Goal: Task Accomplishment & Management: Use online tool/utility

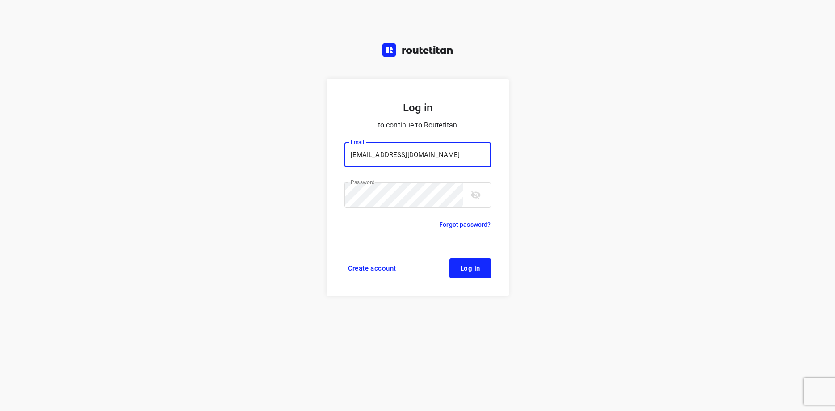
type input "max@onlineplasticsgroup.com"
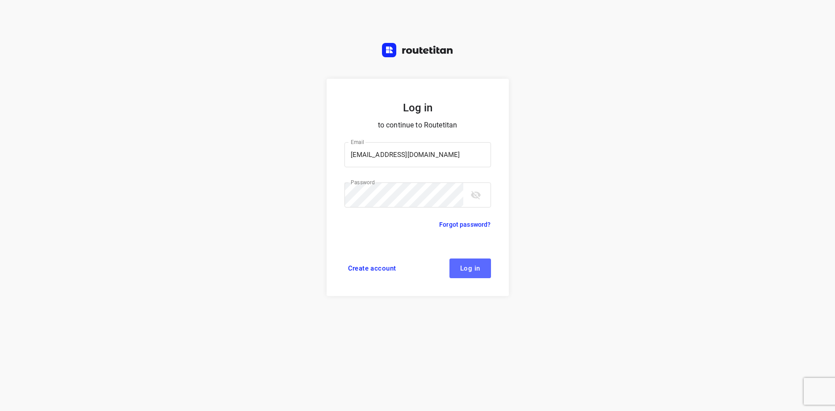
click at [479, 267] on span "Log in" at bounding box center [470, 268] width 20 height 7
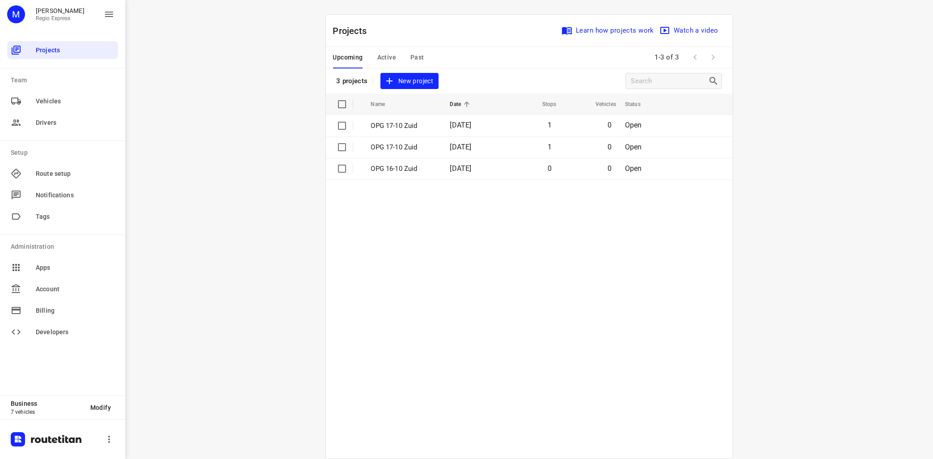
click at [384, 54] on span "Active" at bounding box center [386, 57] width 19 height 11
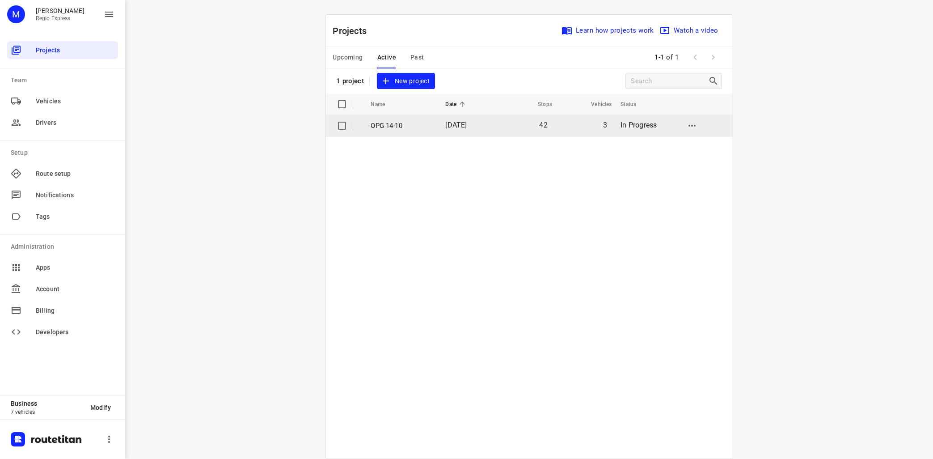
click at [394, 126] on p "OPG 14-10" at bounding box center [401, 126] width 61 height 10
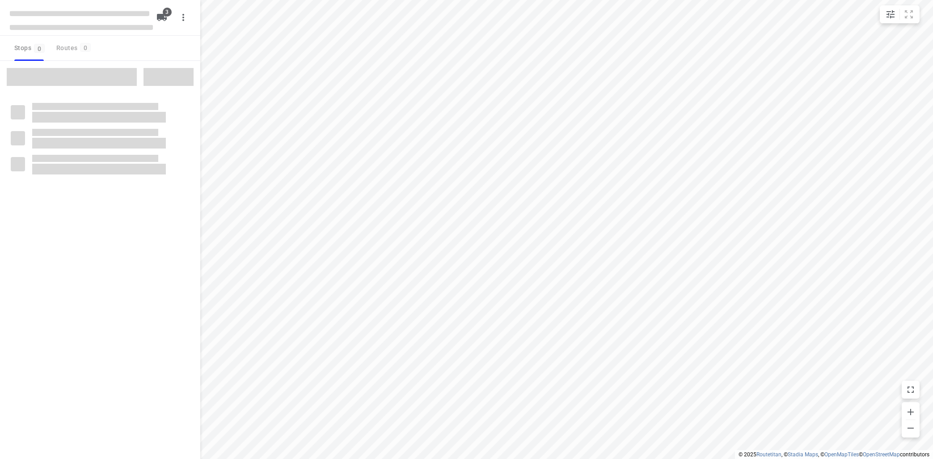
type input "distance"
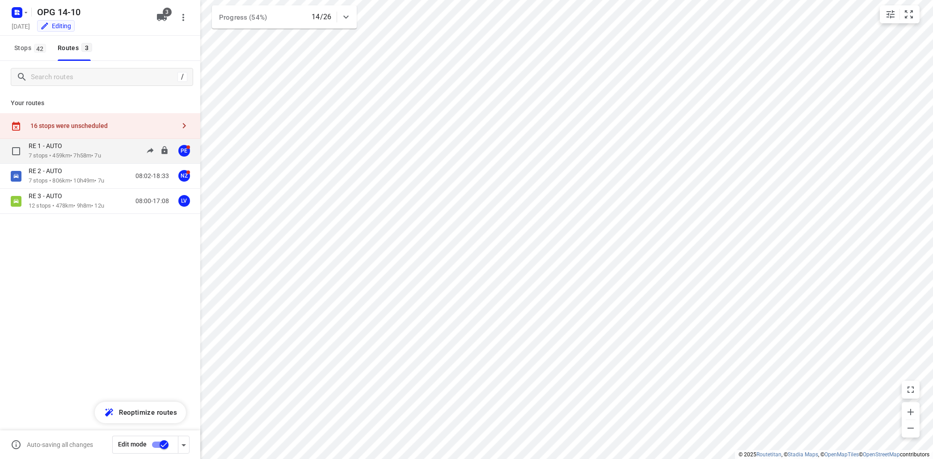
click at [60, 144] on p "RE 1 - AUTO" at bounding box center [48, 146] width 39 height 8
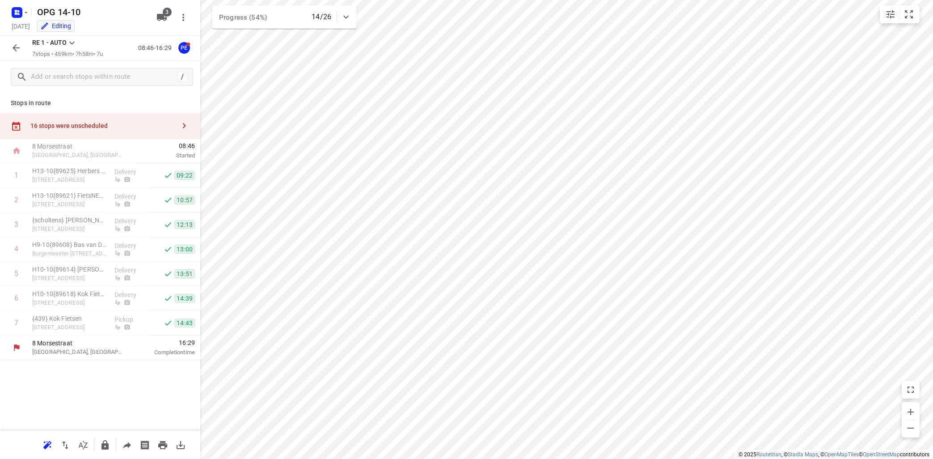
click at [74, 45] on icon at bounding box center [72, 43] width 11 height 11
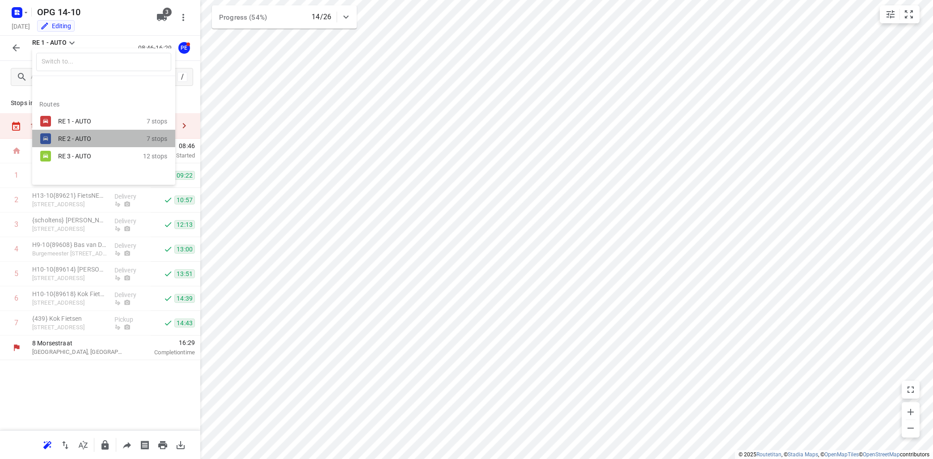
click at [85, 136] on div "RE 2 - AUTO" at bounding box center [96, 138] width 76 height 7
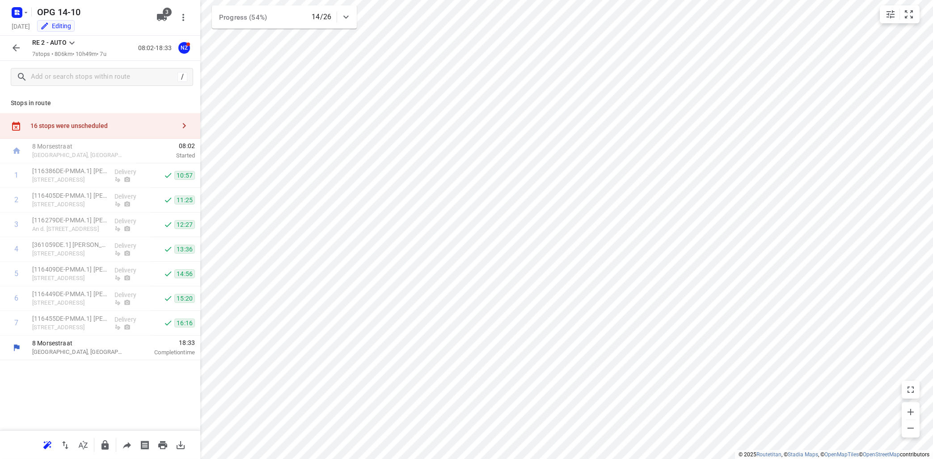
click at [73, 42] on icon at bounding box center [72, 43] width 11 height 11
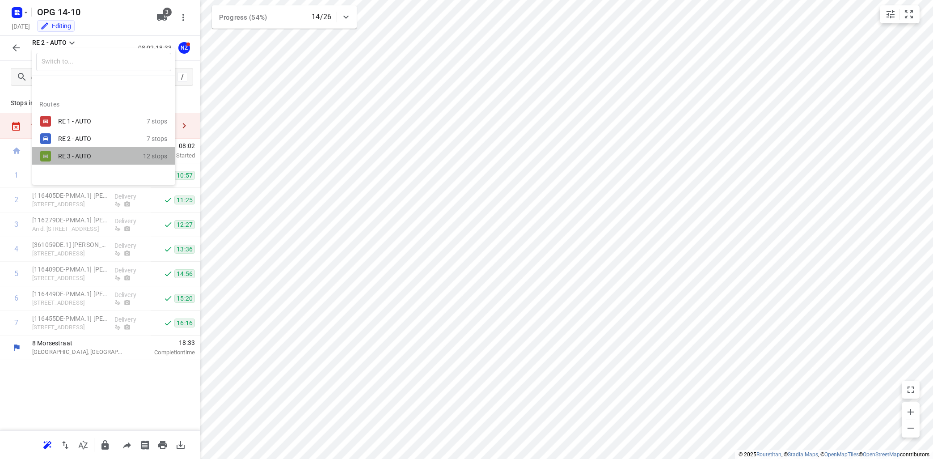
click at [77, 159] on div "RE 3 - AUTO" at bounding box center [96, 155] width 76 height 7
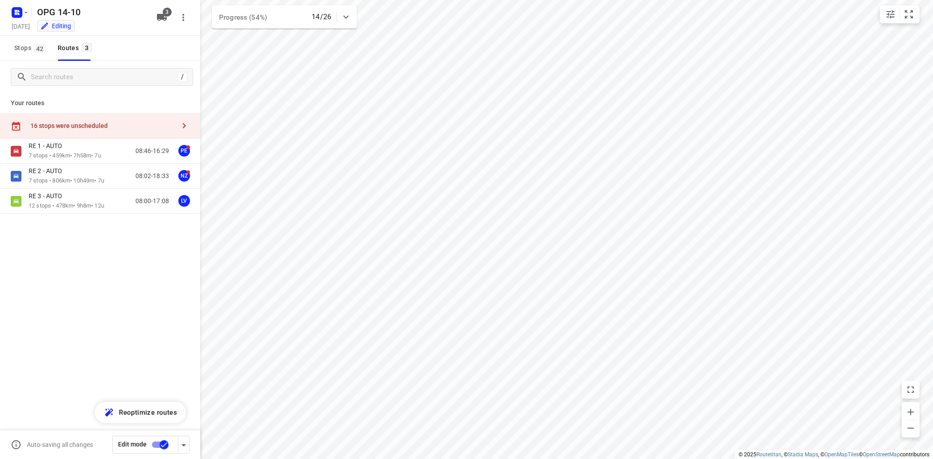
type input "distance"
click at [73, 198] on div "RE 3 - AUTO" at bounding box center [67, 197] width 76 height 10
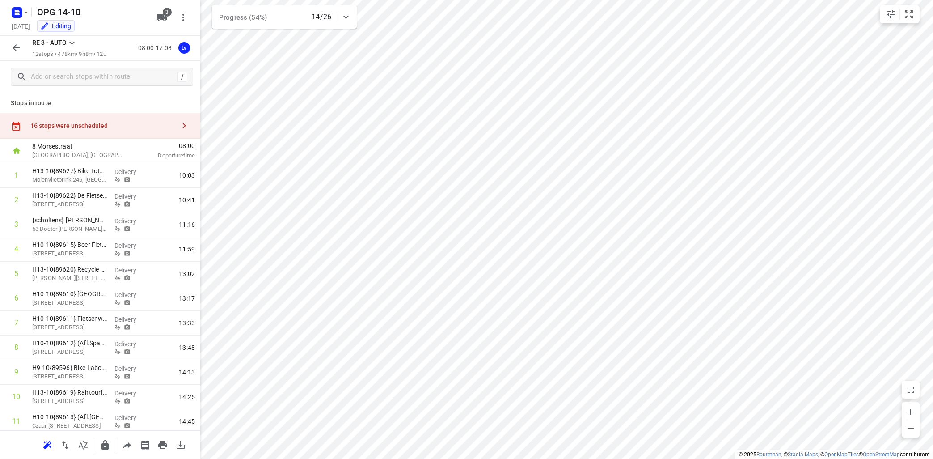
click at [186, 127] on icon "button" at bounding box center [184, 125] width 11 height 11
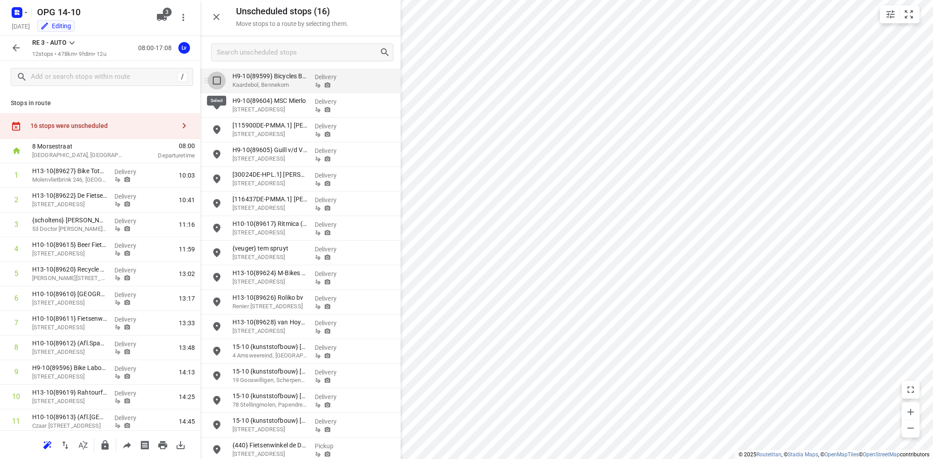
click at [215, 83] on input "grid" at bounding box center [217, 81] width 18 height 18
checkbox input "true"
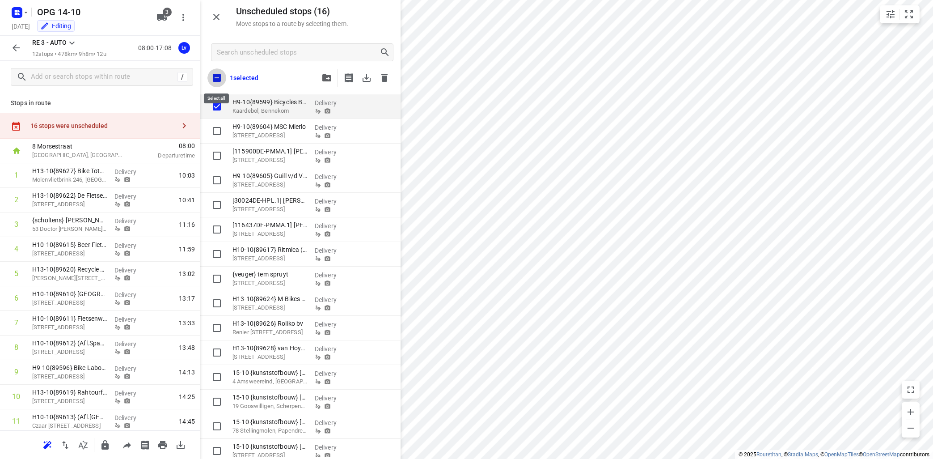
click at [217, 76] on input "checkbox" at bounding box center [216, 77] width 19 height 19
checkbox input "true"
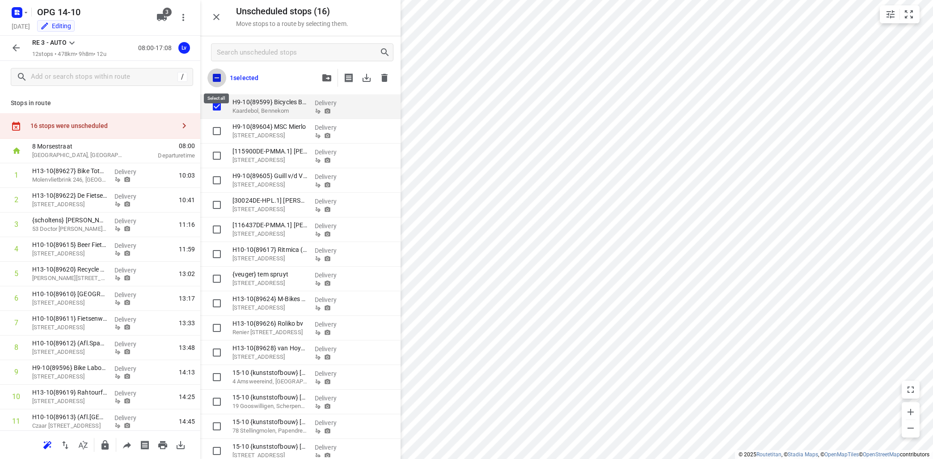
checkbox input "true"
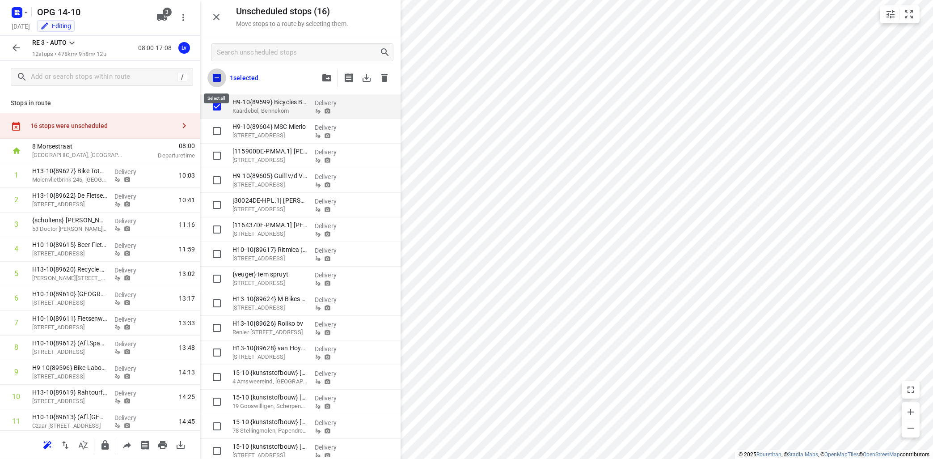
checkbox input "true"
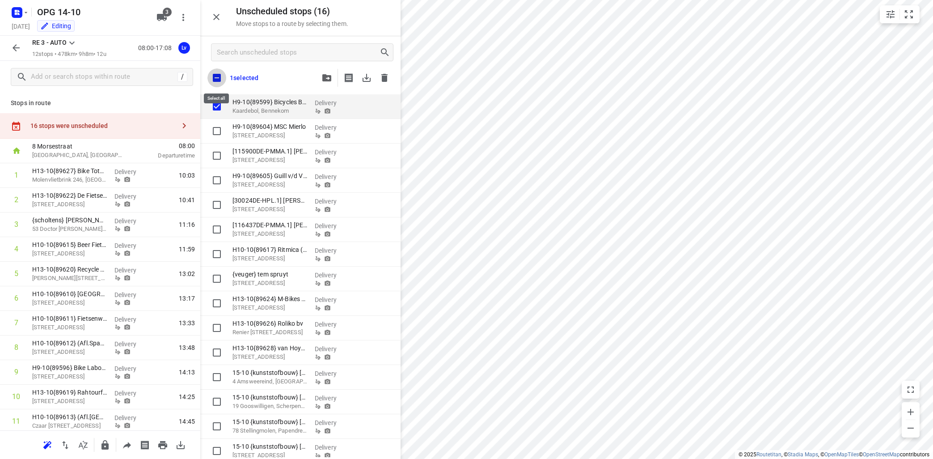
checkbox input "true"
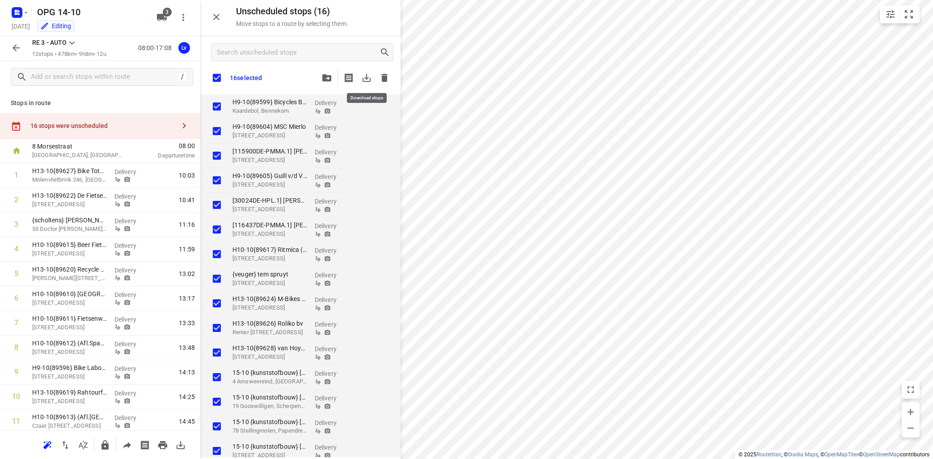
click at [371, 79] on icon "button" at bounding box center [366, 77] width 11 height 11
checkbox input "true"
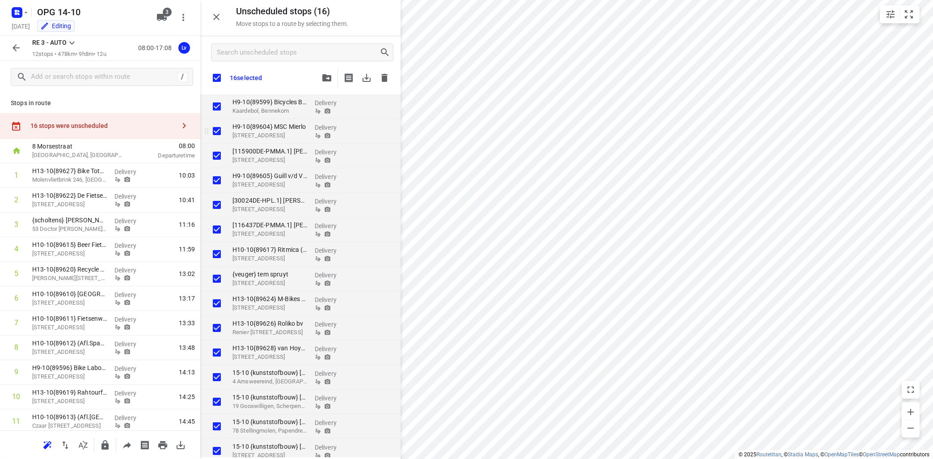
checkbox input "true"
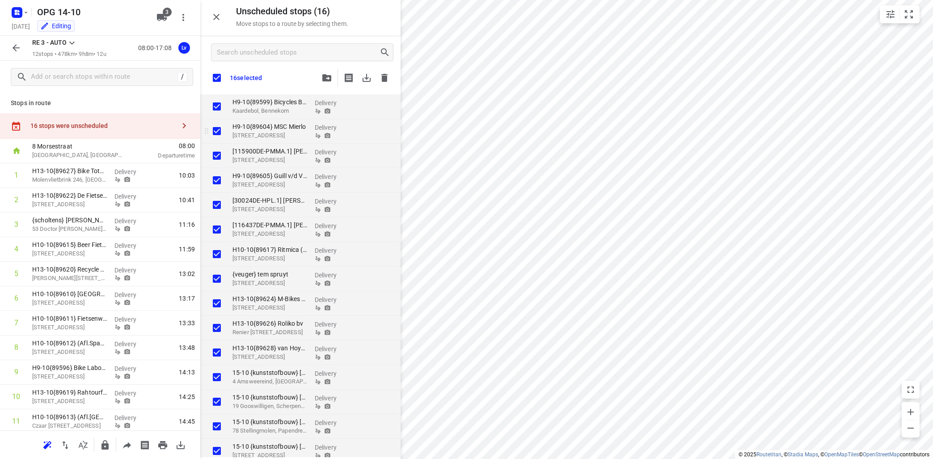
checkbox input "true"
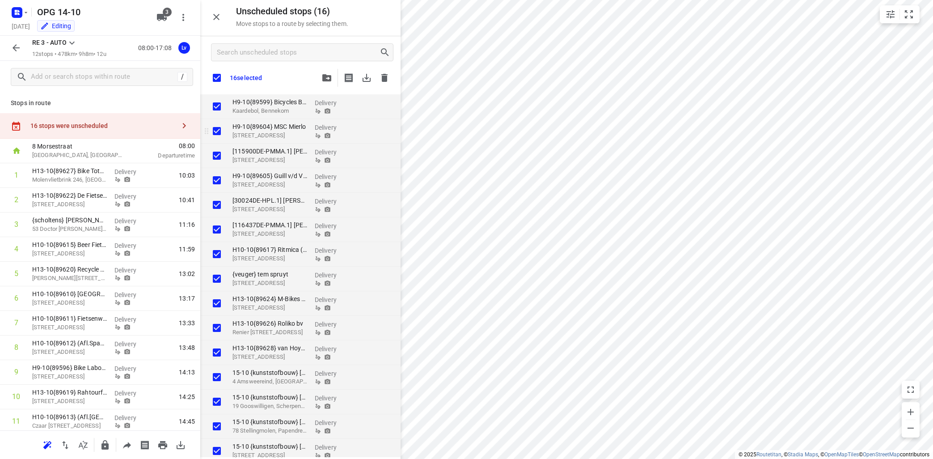
checkbox input "true"
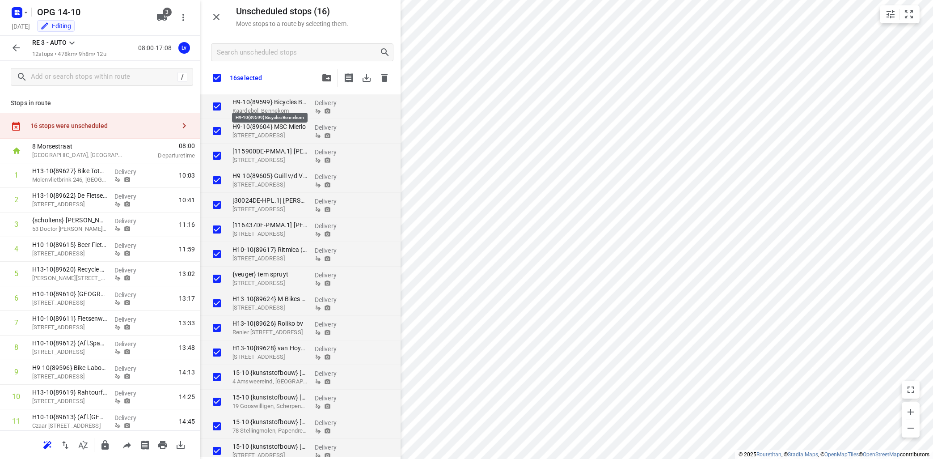
checkbox input "true"
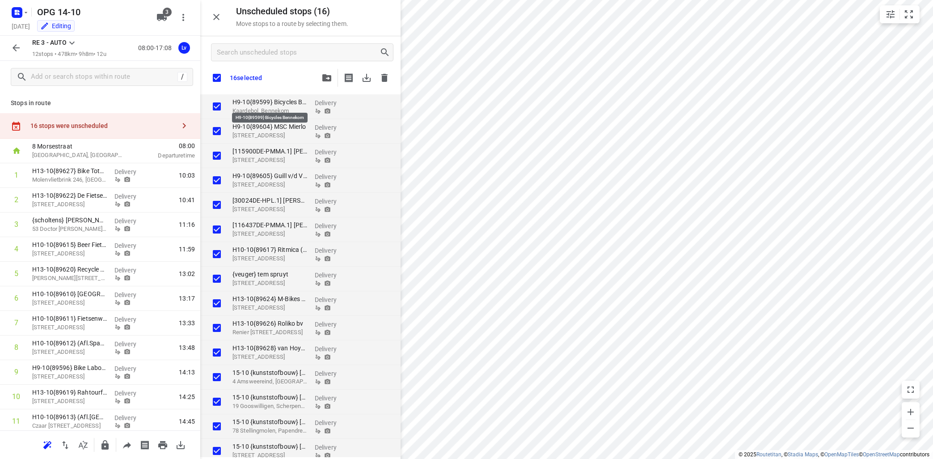
checkbox input "true"
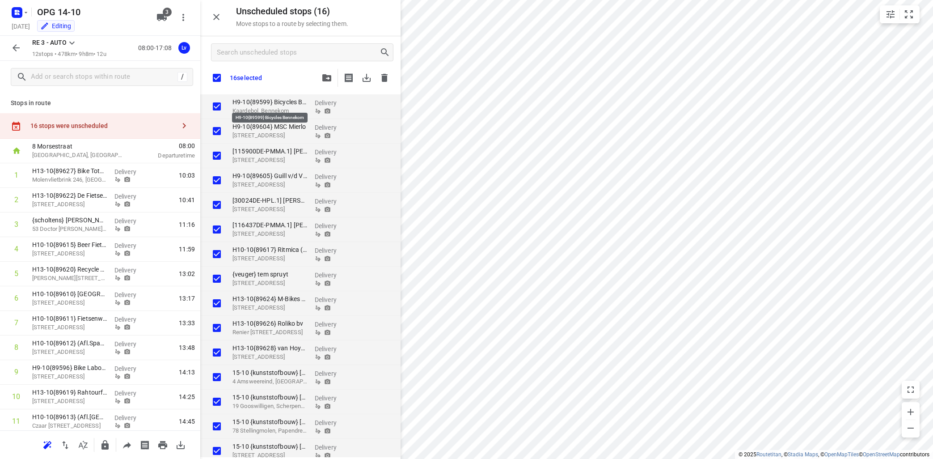
checkbox input "true"
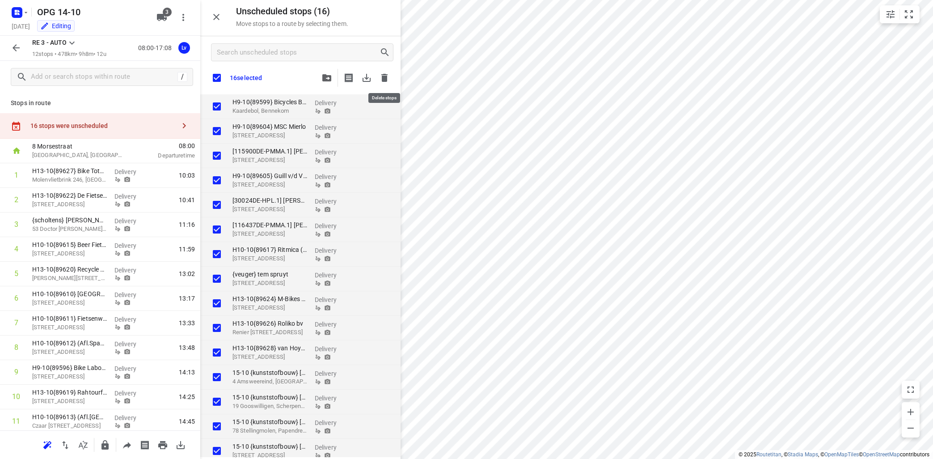
click at [384, 74] on icon "button" at bounding box center [384, 78] width 6 height 8
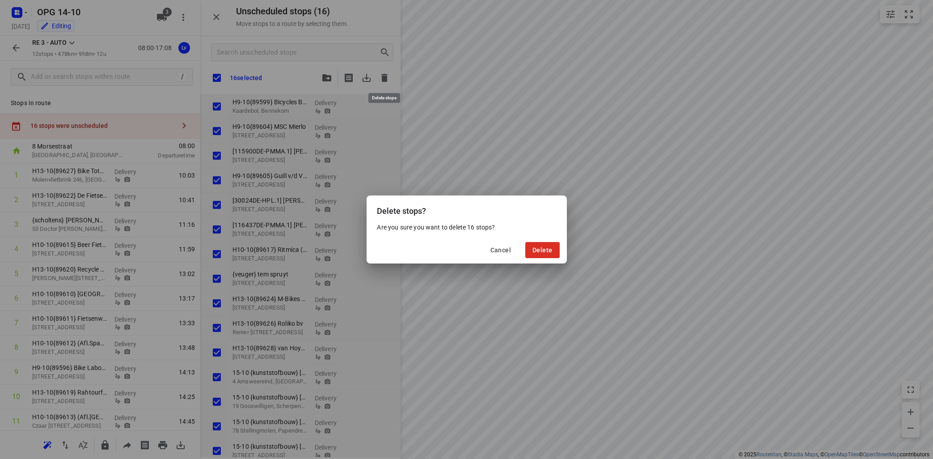
checkbox input "true"
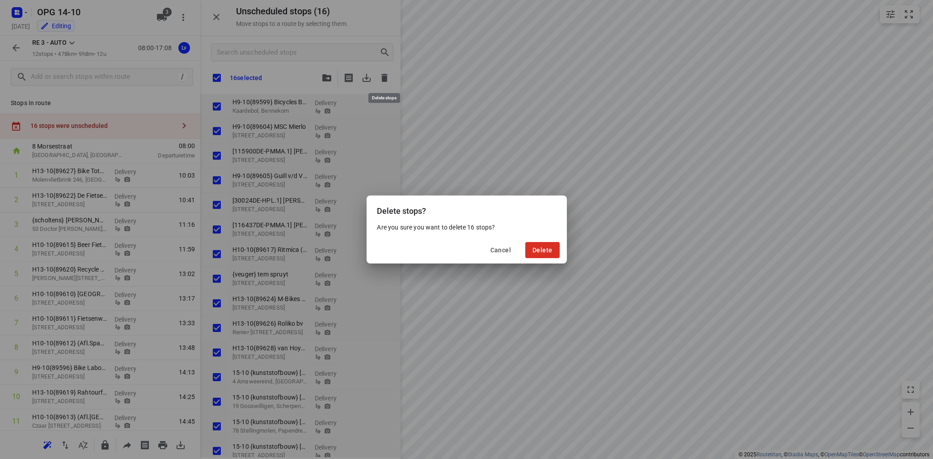
checkbox input "true"
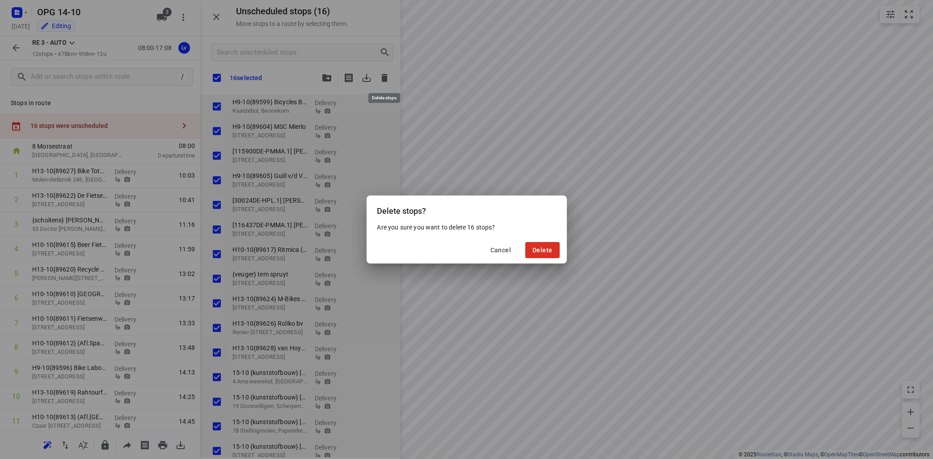
checkbox input "true"
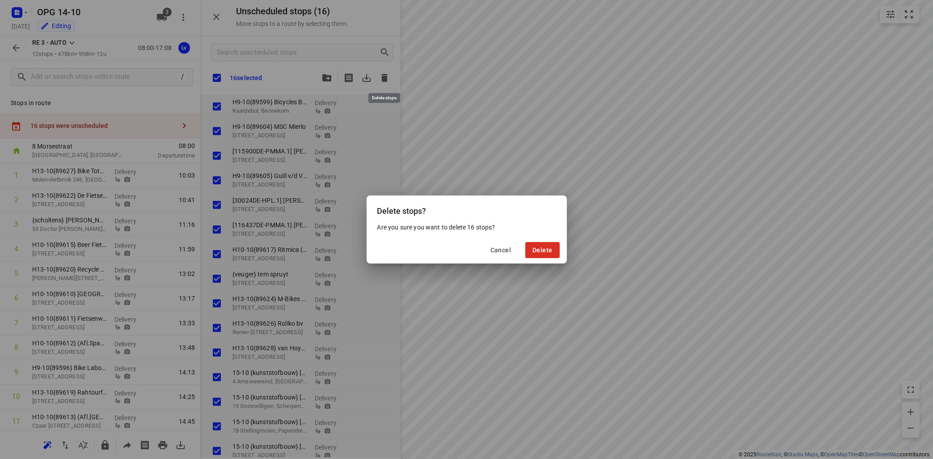
checkbox input "true"
click at [540, 249] on span "Delete" at bounding box center [542, 249] width 20 height 7
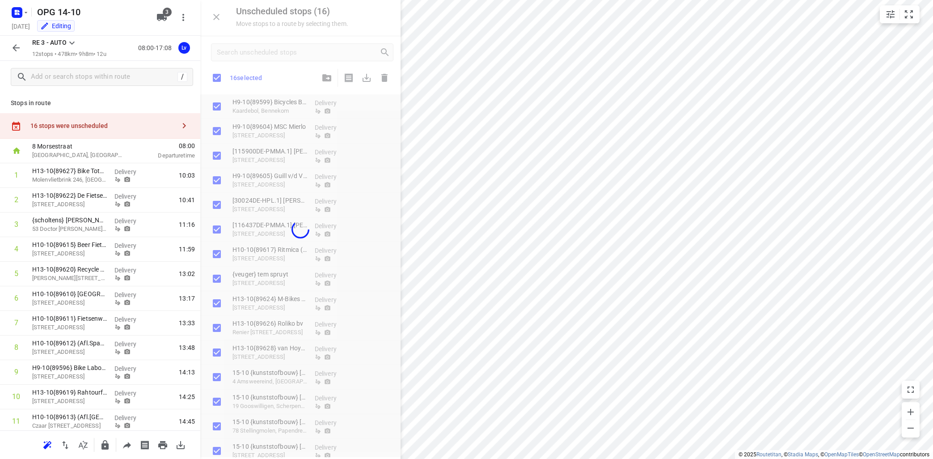
checkbox input "true"
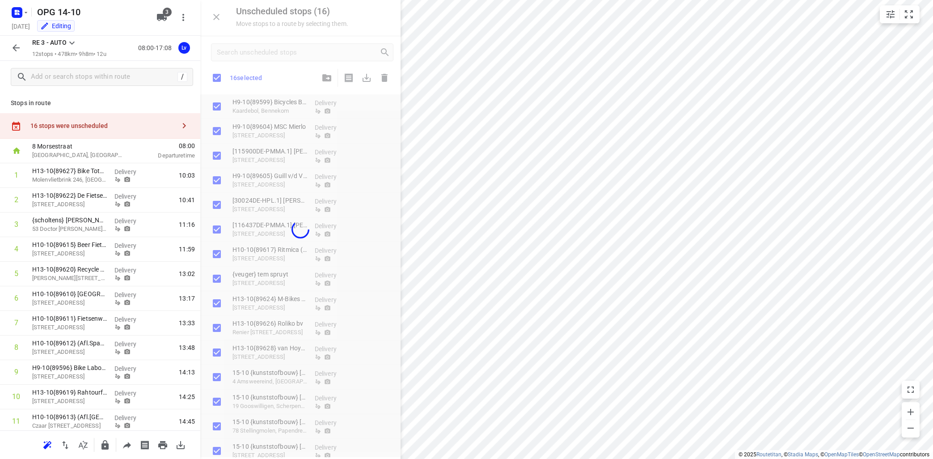
checkbox input "true"
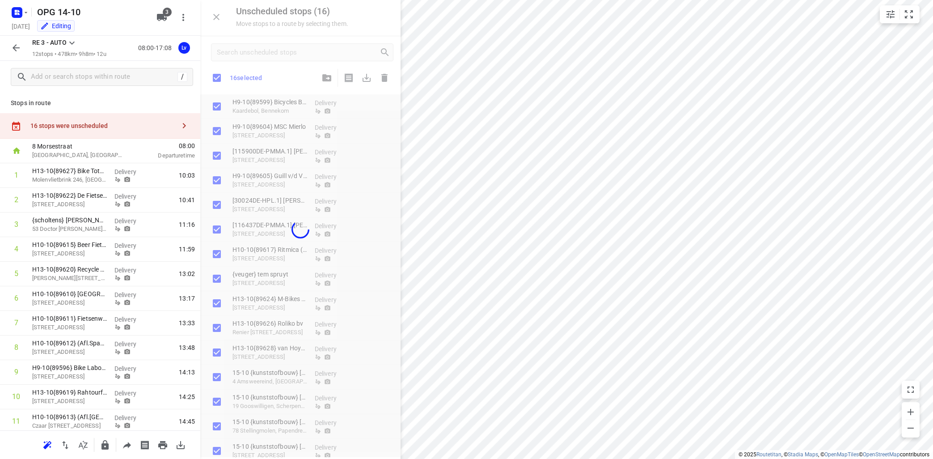
checkbox input "true"
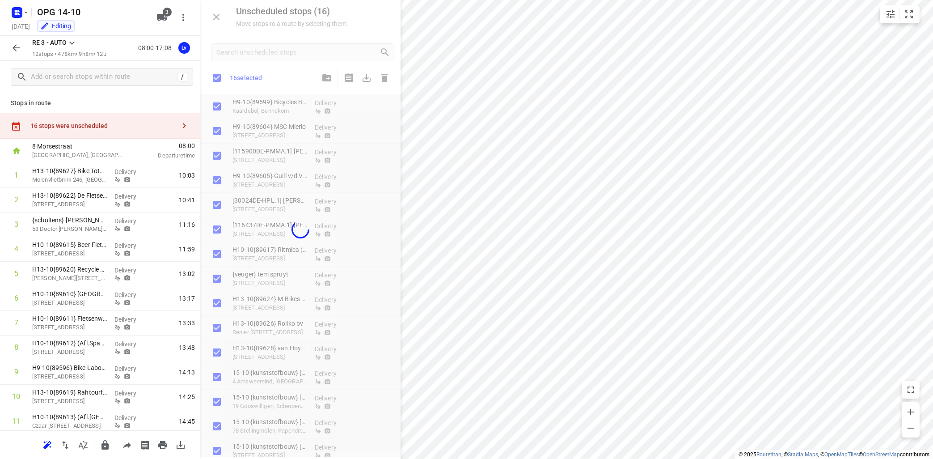
checkbox input "true"
click at [22, 9] on icon "button" at bounding box center [25, 12] width 7 height 7
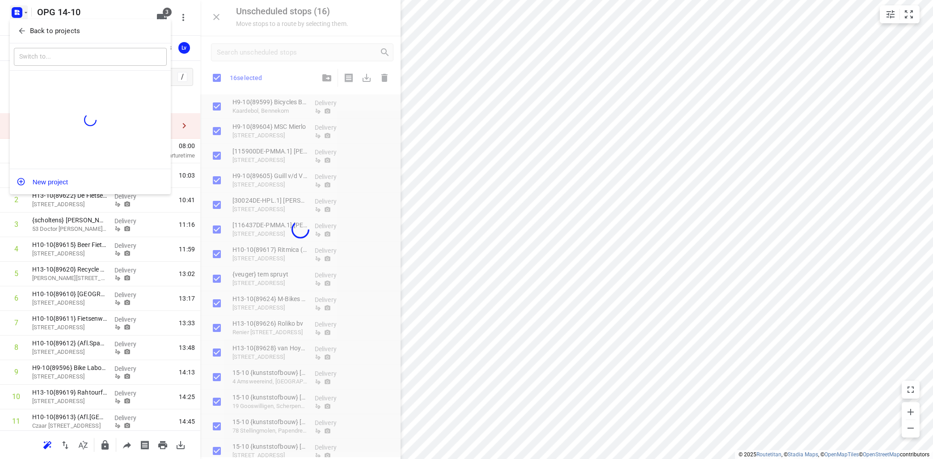
click at [39, 33] on p "Back to projects" at bounding box center [55, 31] width 50 height 10
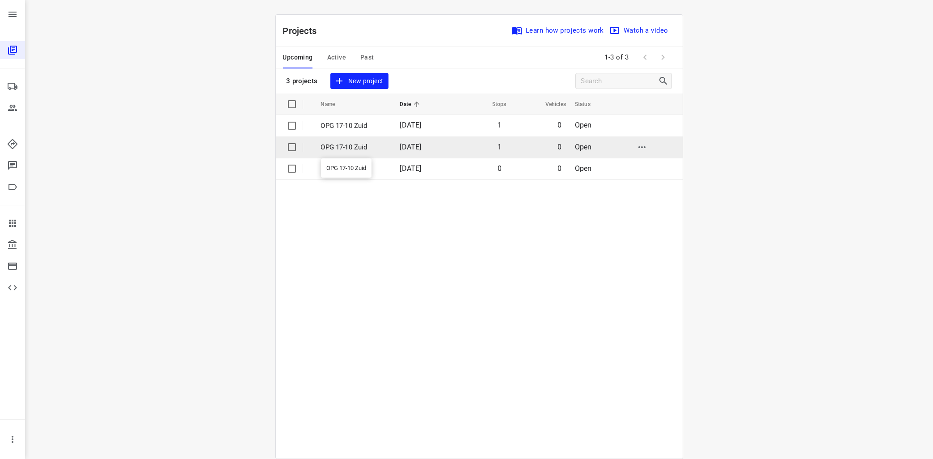
click at [343, 147] on p "OPG 17-10 Zuid" at bounding box center [354, 147] width 66 height 10
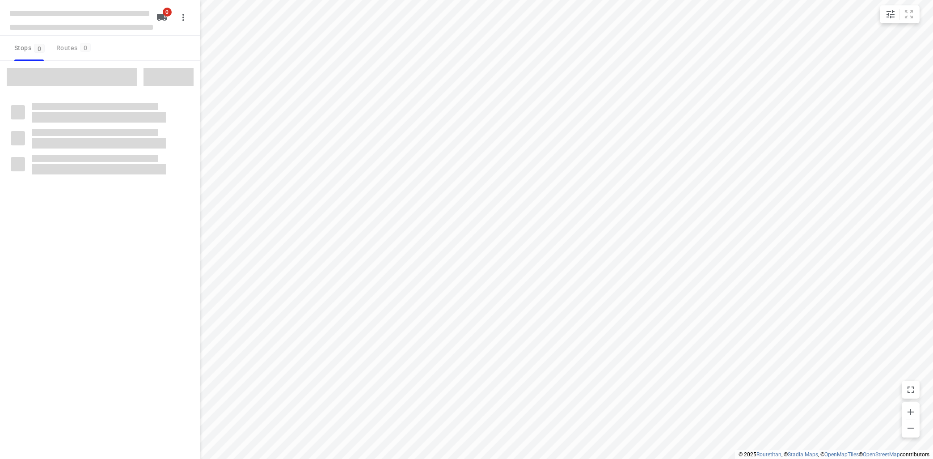
type input "distance"
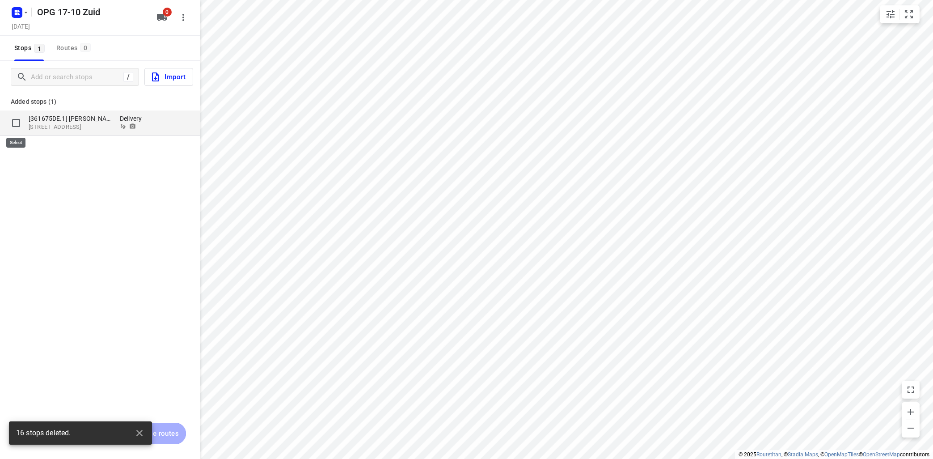
click at [19, 123] on input "grid" at bounding box center [16, 123] width 18 height 18
checkbox input "true"
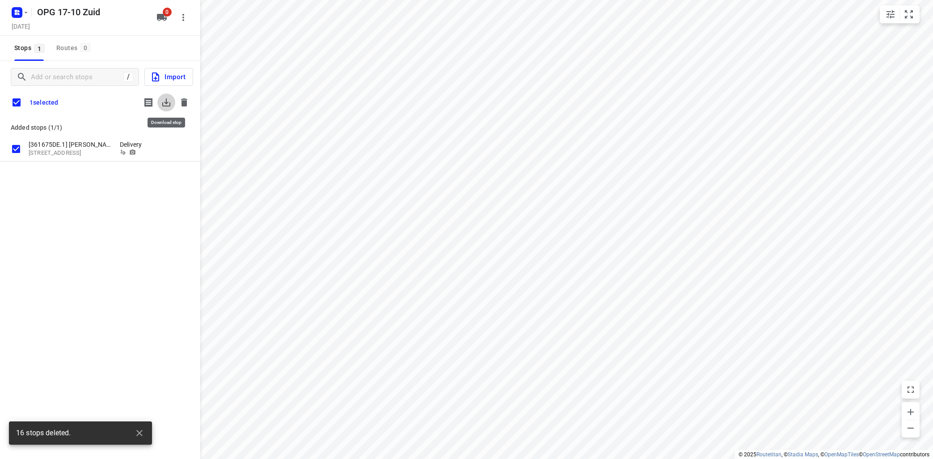
click at [166, 100] on icon "button" at bounding box center [166, 102] width 8 height 8
click at [162, 106] on icon "button" at bounding box center [166, 102] width 11 height 11
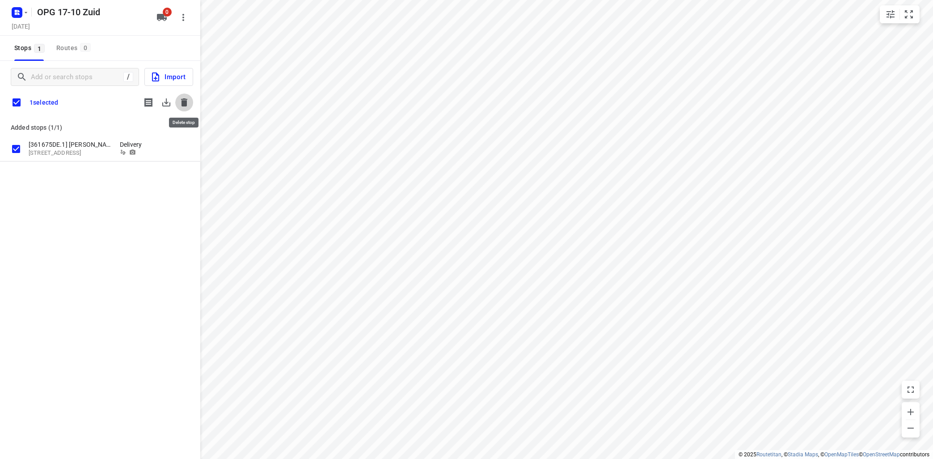
click at [181, 99] on icon "button" at bounding box center [184, 102] width 11 height 11
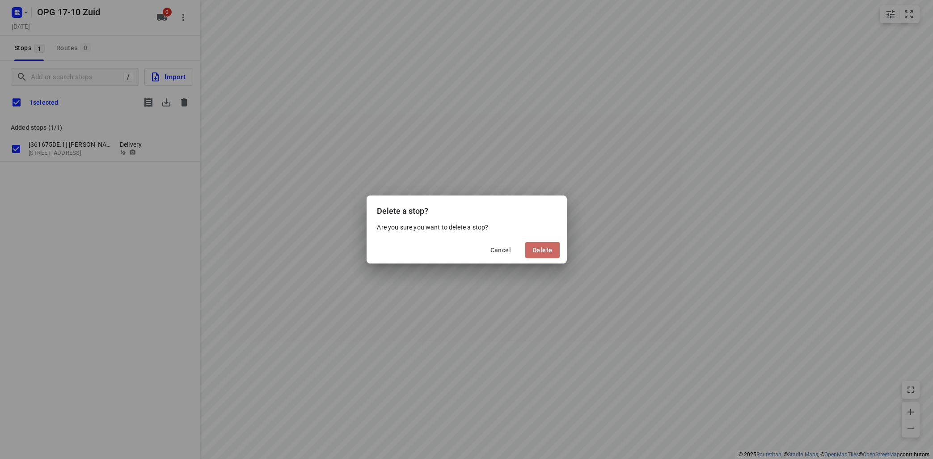
click at [534, 244] on button "Delete" at bounding box center [542, 250] width 34 height 16
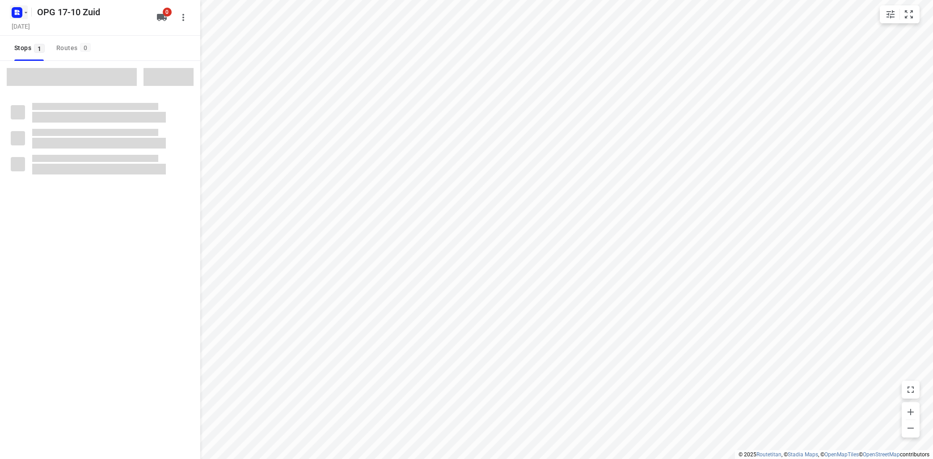
click at [24, 14] on icon "button" at bounding box center [25, 12] width 7 height 7
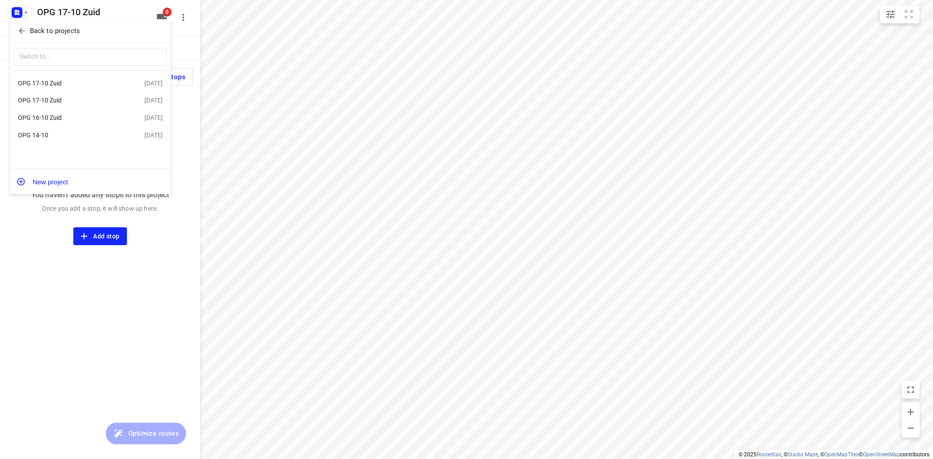
click at [59, 30] on p "Back to projects" at bounding box center [55, 31] width 50 height 10
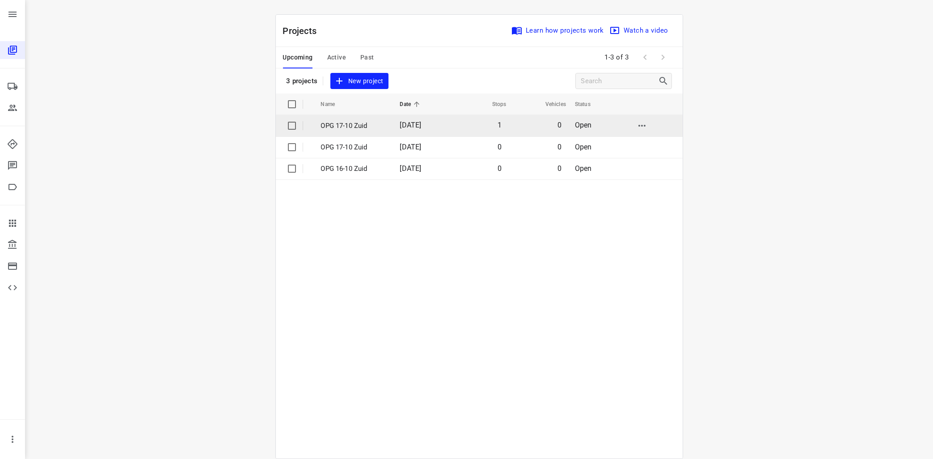
click at [358, 126] on p "OPG 17-10 Zuid" at bounding box center [354, 126] width 66 height 10
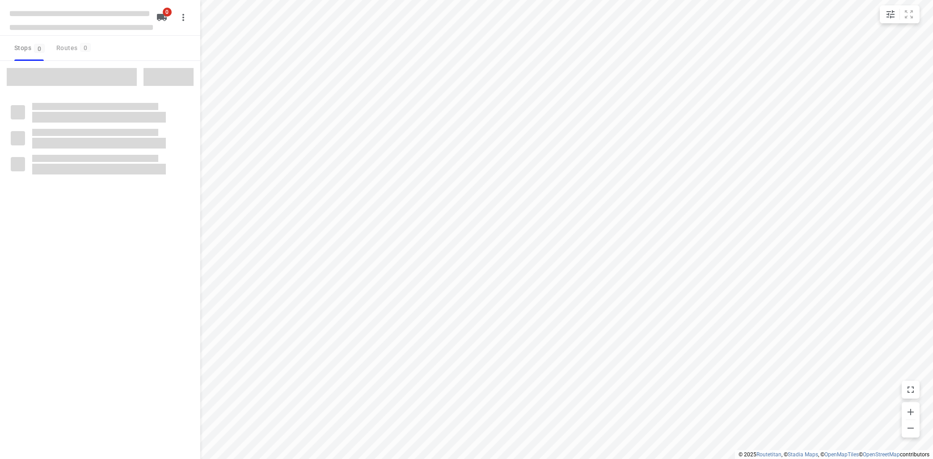
type input "distance"
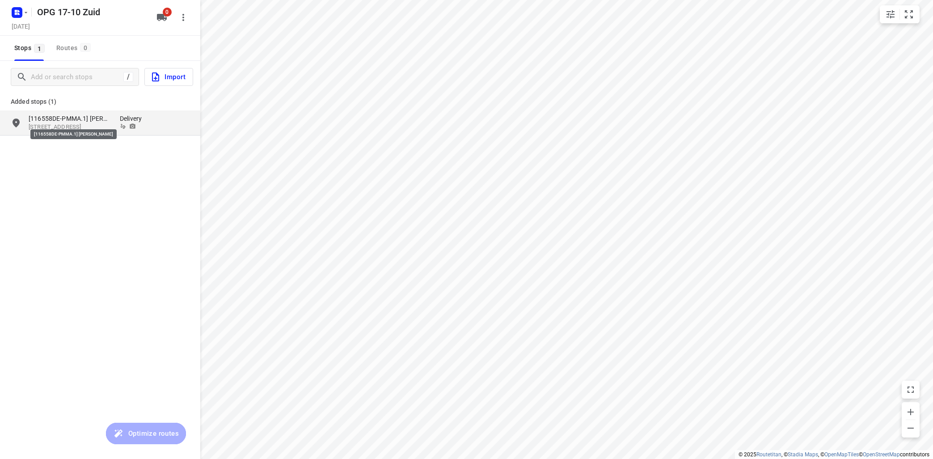
click at [39, 122] on p "[116558DE-PMMA.1] [PERSON_NAME]" at bounding box center [70, 118] width 82 height 9
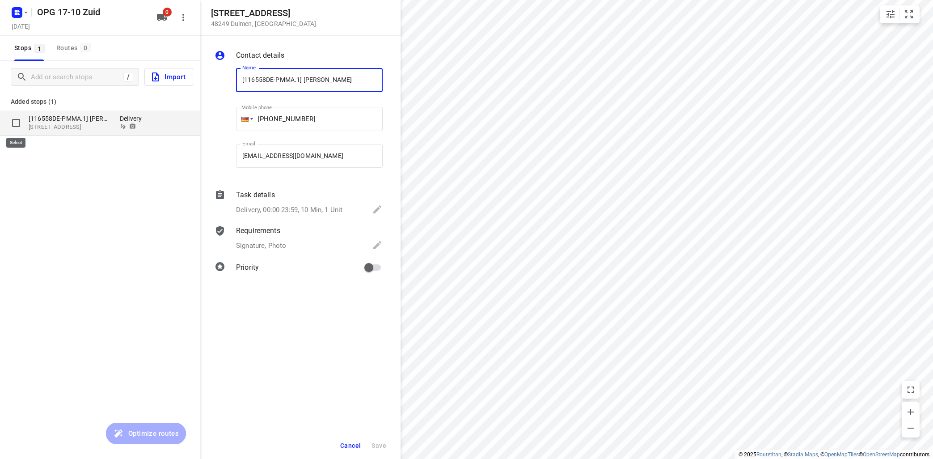
click at [17, 124] on input "grid" at bounding box center [16, 123] width 18 height 18
checkbox input "true"
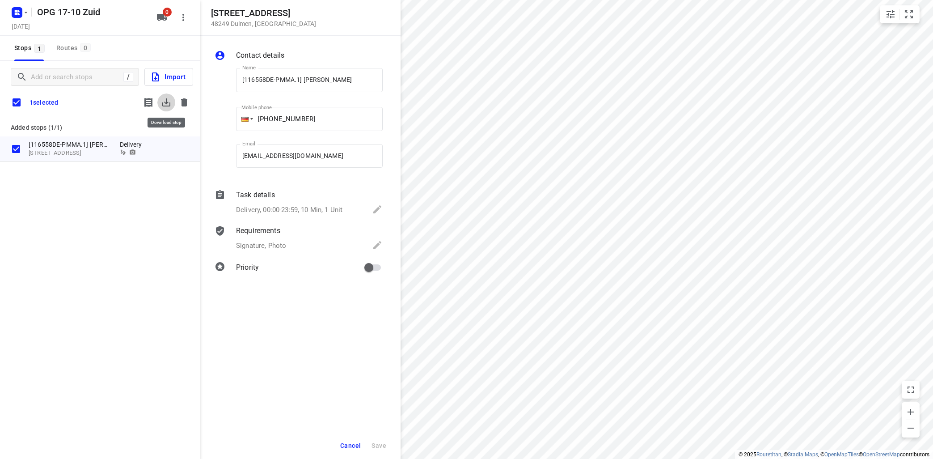
click at [167, 100] on icon "button" at bounding box center [166, 102] width 11 height 11
drag, startPoint x: 180, startPoint y: 99, endPoint x: 181, endPoint y: 103, distance: 4.6
click at [181, 103] on icon "button" at bounding box center [184, 102] width 11 height 11
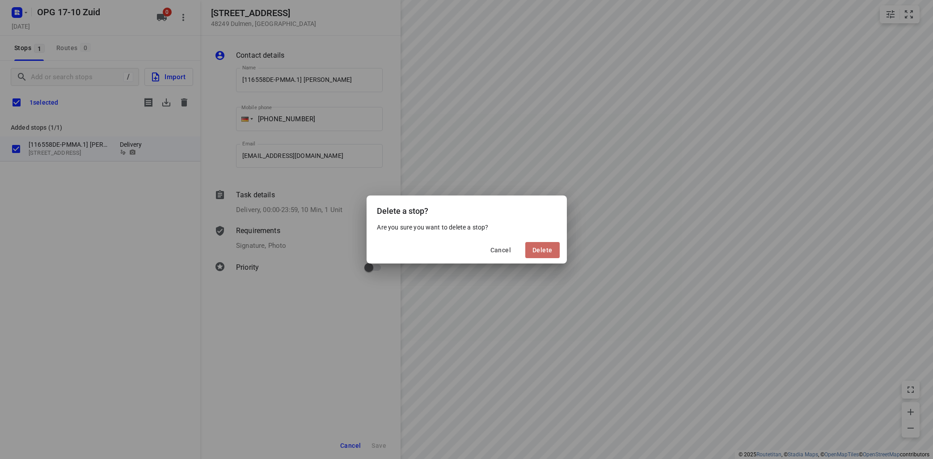
click at [544, 255] on button "Delete" at bounding box center [542, 250] width 34 height 16
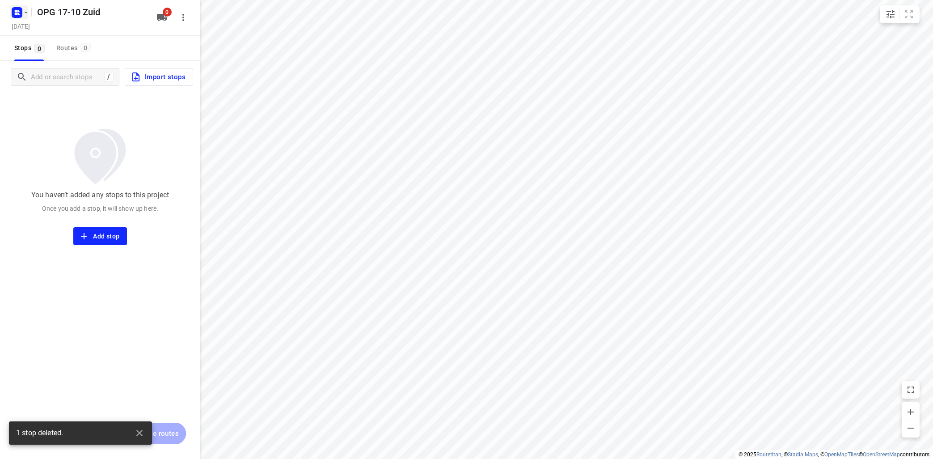
click at [27, 13] on icon "button" at bounding box center [25, 12] width 7 height 7
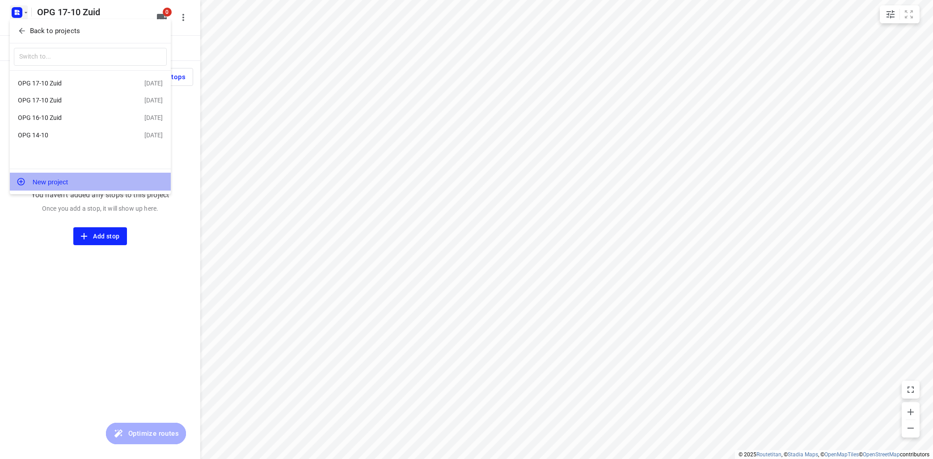
click at [55, 181] on button "New project" at bounding box center [90, 182] width 161 height 18
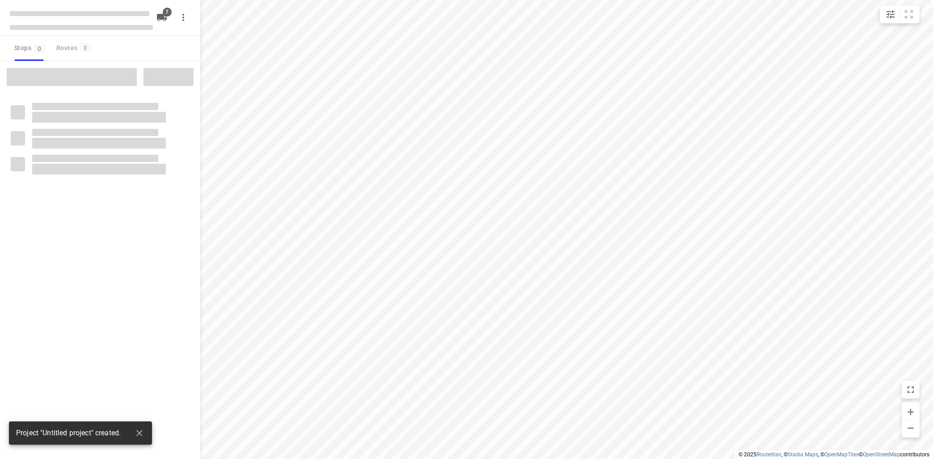
type input "distance"
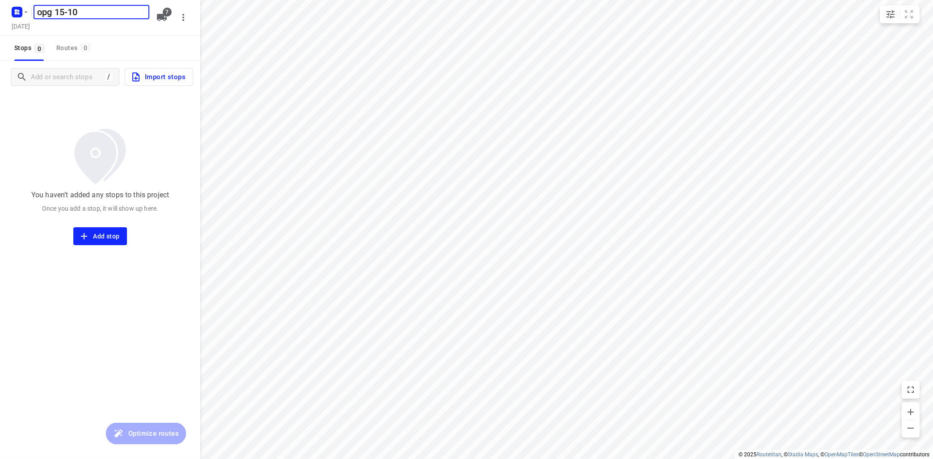
type input "opg 15-10"
click at [149, 125] on div "You haven’t added any stops to this project Once you add a stop, it will show u…" at bounding box center [100, 169] width 200 height 152
click at [181, 81] on span "Import stops" at bounding box center [158, 77] width 55 height 12
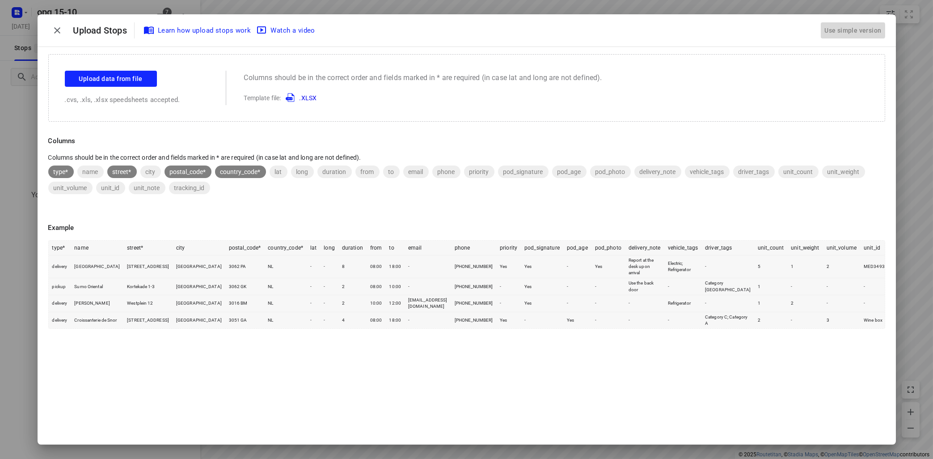
click at [844, 30] on div "Use simple version" at bounding box center [852, 30] width 60 height 15
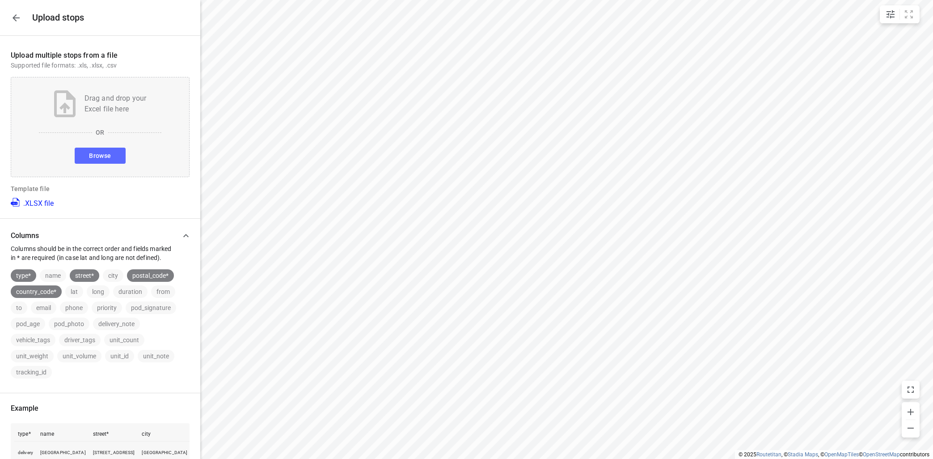
click at [114, 155] on button "Browse" at bounding box center [100, 156] width 51 height 16
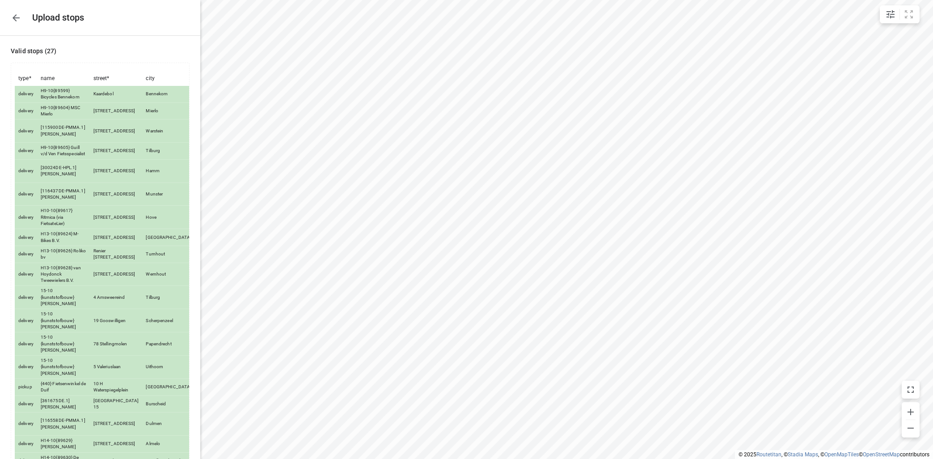
scroll to position [307, 0]
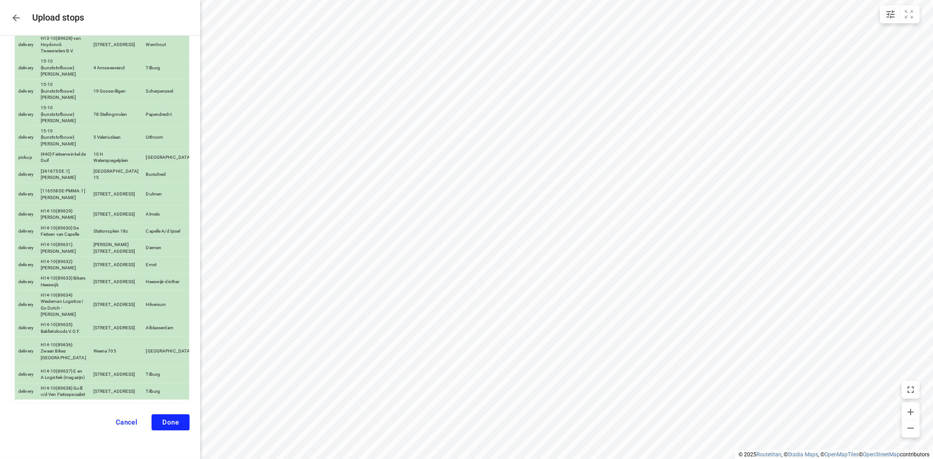
click at [158, 423] on button "Done" at bounding box center [171, 422] width 38 height 16
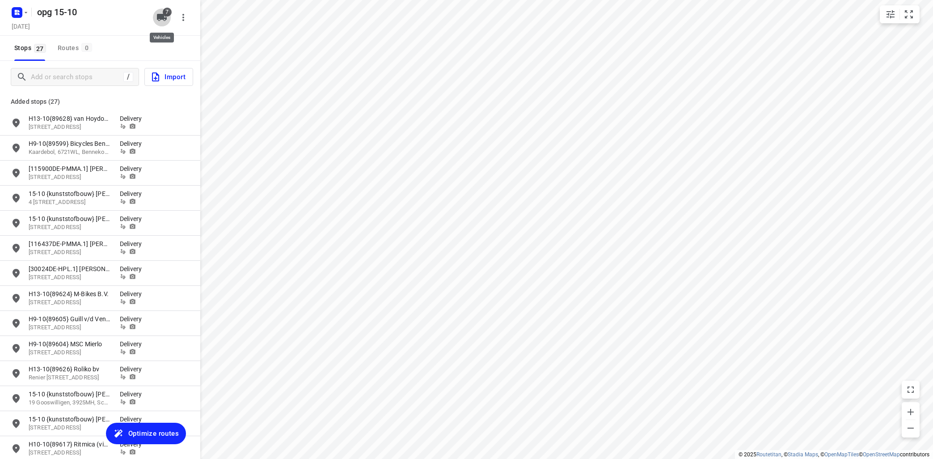
click at [162, 17] on icon "button" at bounding box center [162, 17] width 10 height 7
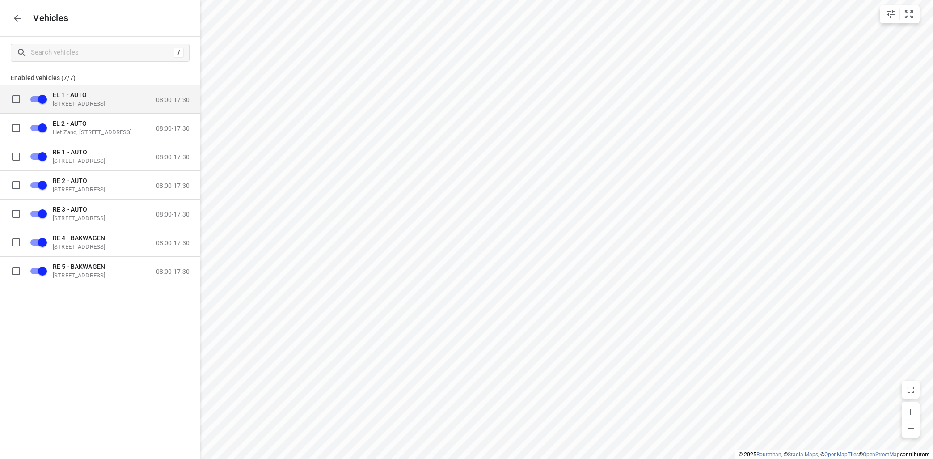
click at [14, 102] on input "grid" at bounding box center [16, 99] width 18 height 18
checkbox input "true"
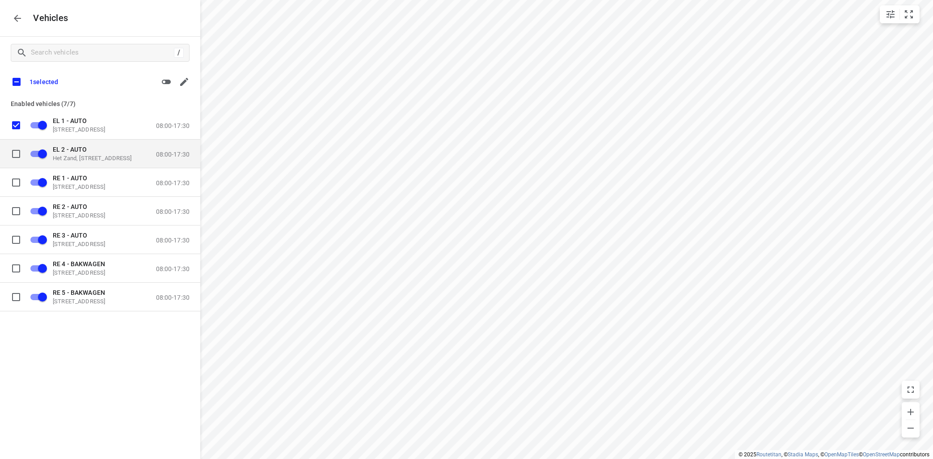
click at [15, 155] on input "grid" at bounding box center [16, 153] width 18 height 18
checkbox input "true"
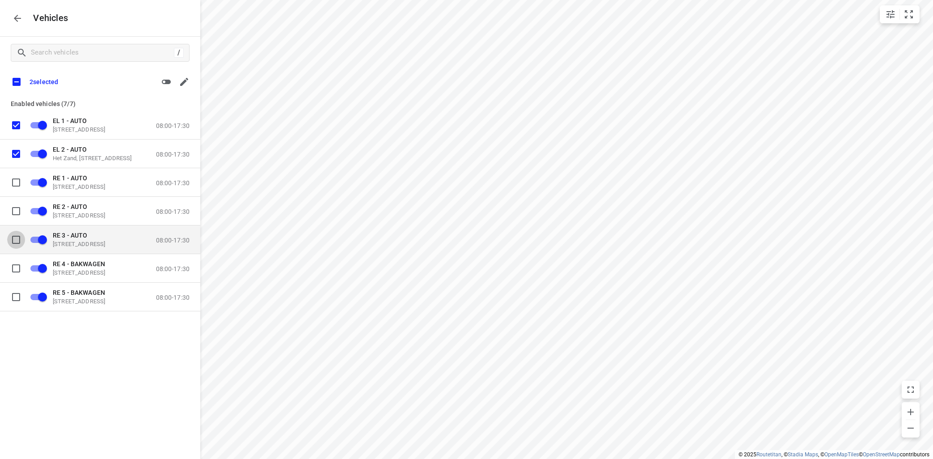
drag, startPoint x: 13, startPoint y: 236, endPoint x: 21, endPoint y: 240, distance: 9.0
click at [15, 238] on input "grid" at bounding box center [16, 239] width 18 height 18
checkbox input "true"
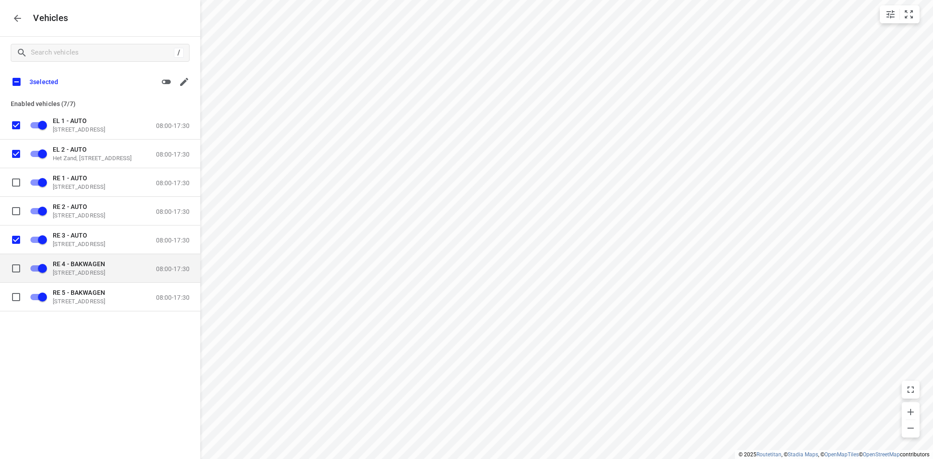
click at [17, 266] on input "grid" at bounding box center [16, 268] width 18 height 18
checkbox input "true"
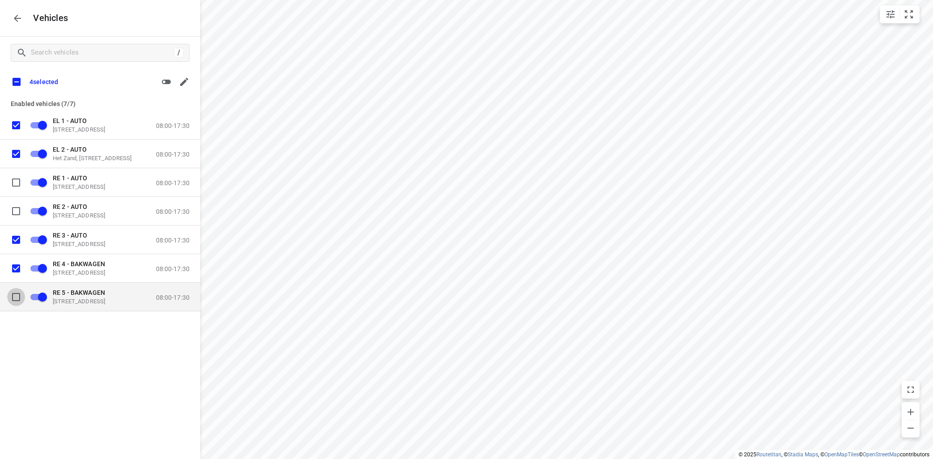
click at [15, 295] on input "grid" at bounding box center [16, 296] width 18 height 18
checkbox input "true"
click at [169, 85] on icon "button" at bounding box center [166, 81] width 11 height 11
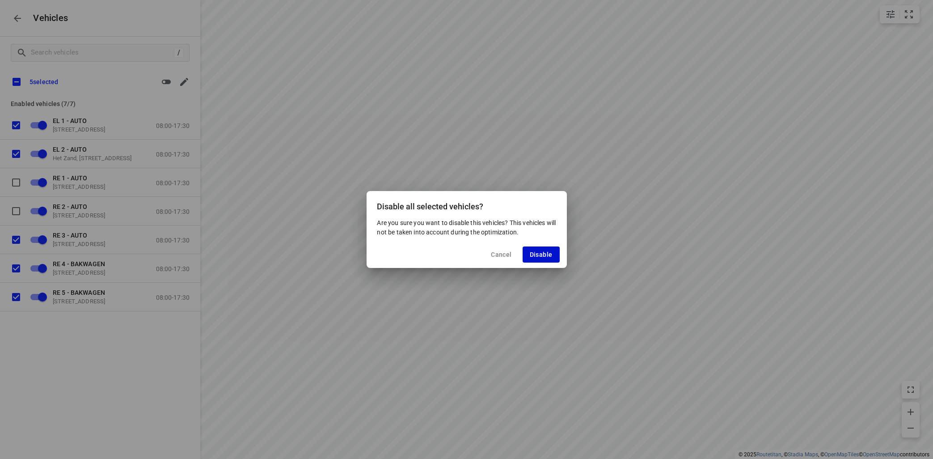
click at [543, 258] on button "Disable" at bounding box center [541, 254] width 37 height 16
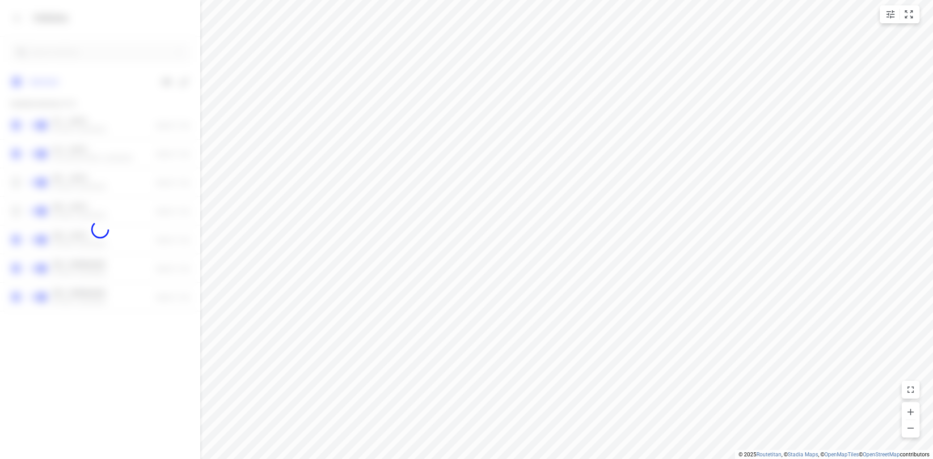
checkbox input "false"
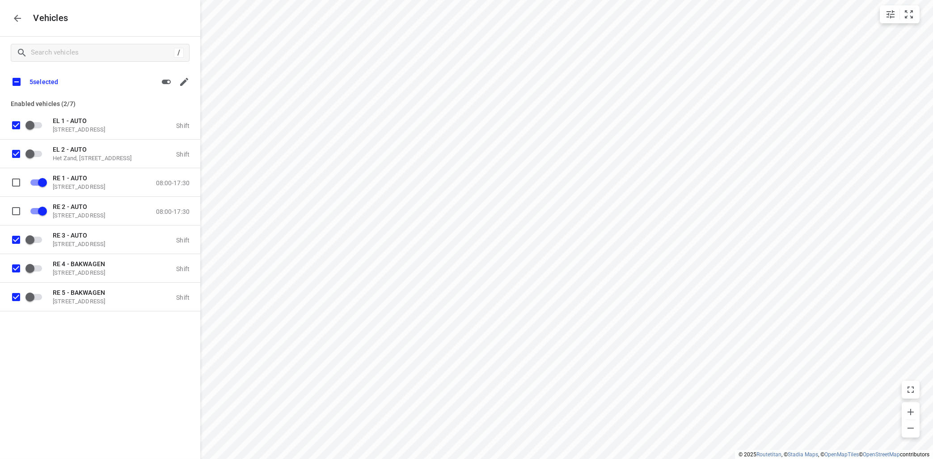
click at [11, 18] on button "button" at bounding box center [17, 18] width 18 height 18
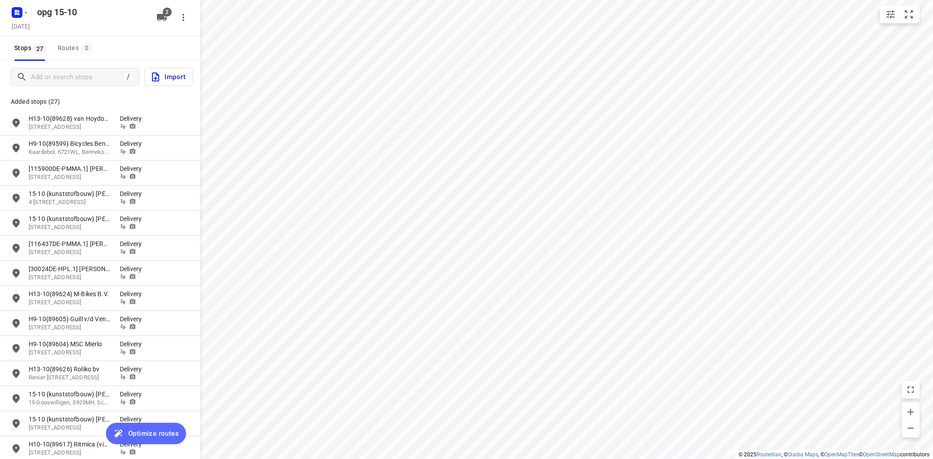
click at [141, 429] on span "Optimize routes" at bounding box center [153, 433] width 51 height 12
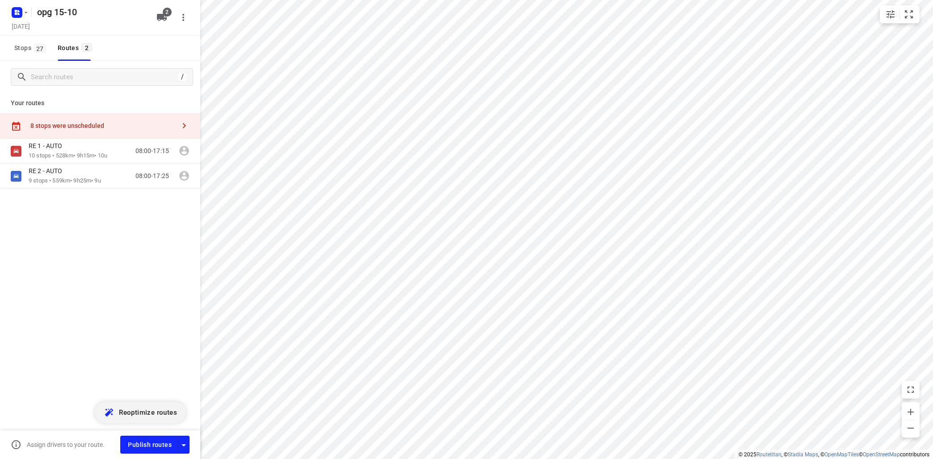
click at [183, 124] on icon "button" at bounding box center [184, 125] width 11 height 11
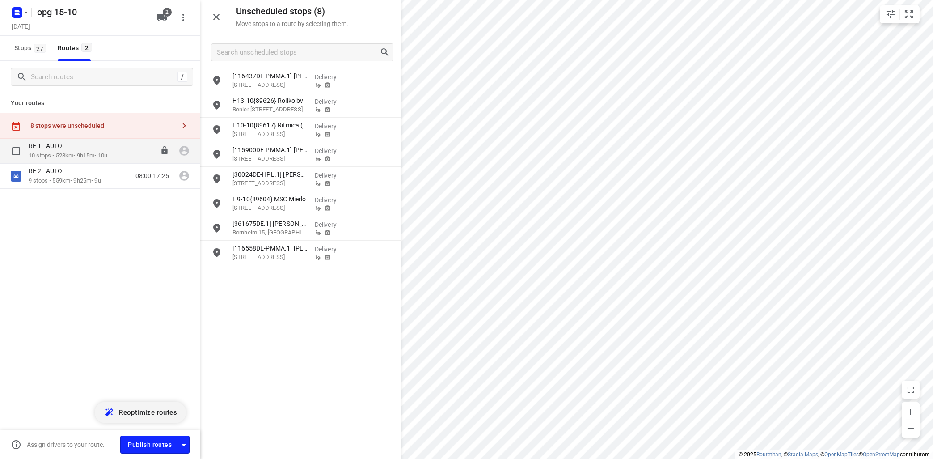
click at [80, 149] on div "RE 1 - AUTO" at bounding box center [68, 147] width 79 height 10
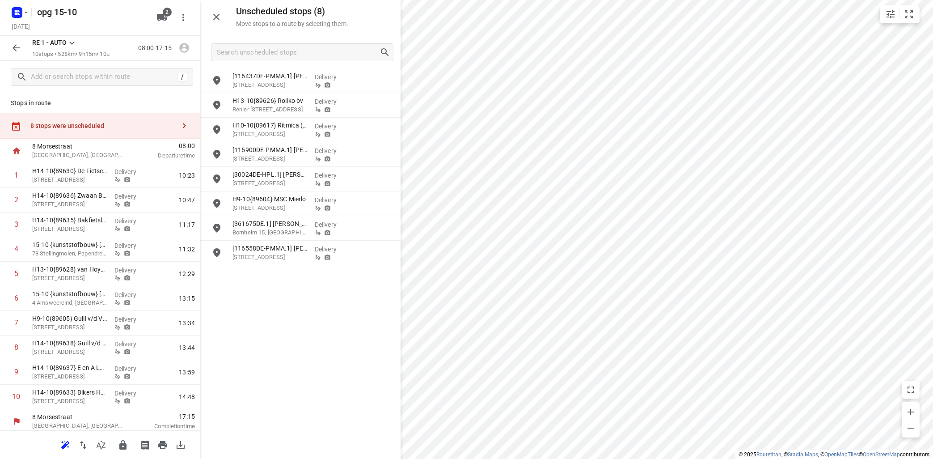
click at [73, 39] on icon at bounding box center [72, 43] width 11 height 11
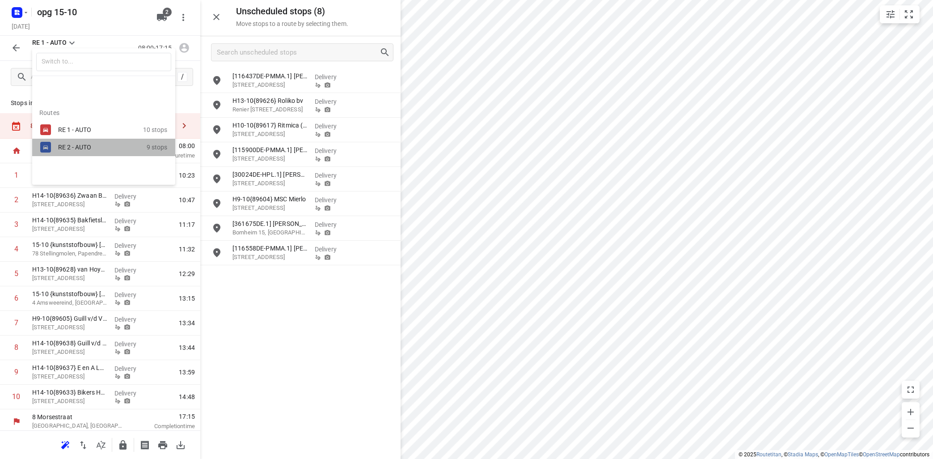
click at [87, 147] on div "RE 2 - AUTO" at bounding box center [96, 146] width 76 height 7
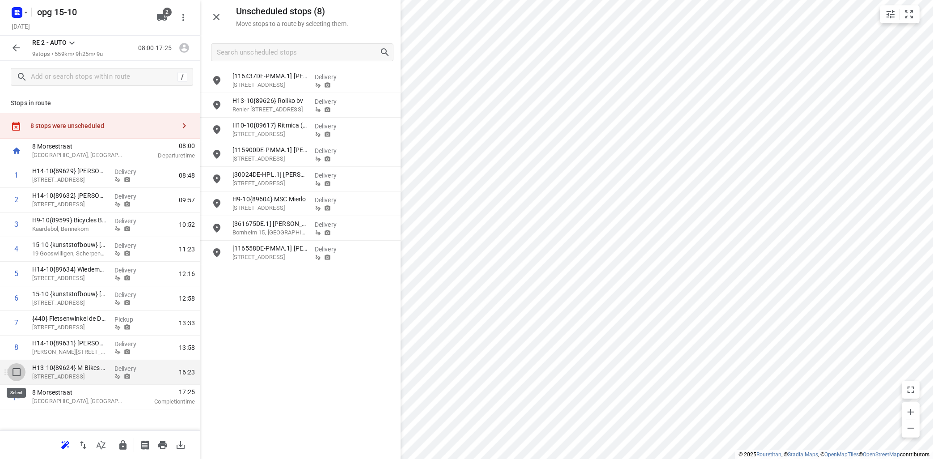
click at [17, 371] on input "checkbox" at bounding box center [17, 372] width 18 height 18
checkbox input "true"
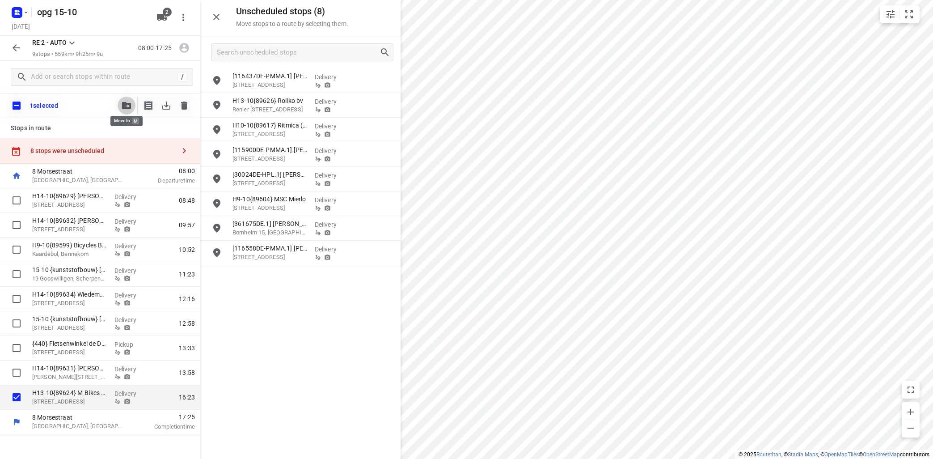
click at [127, 104] on icon "button" at bounding box center [126, 105] width 9 height 7
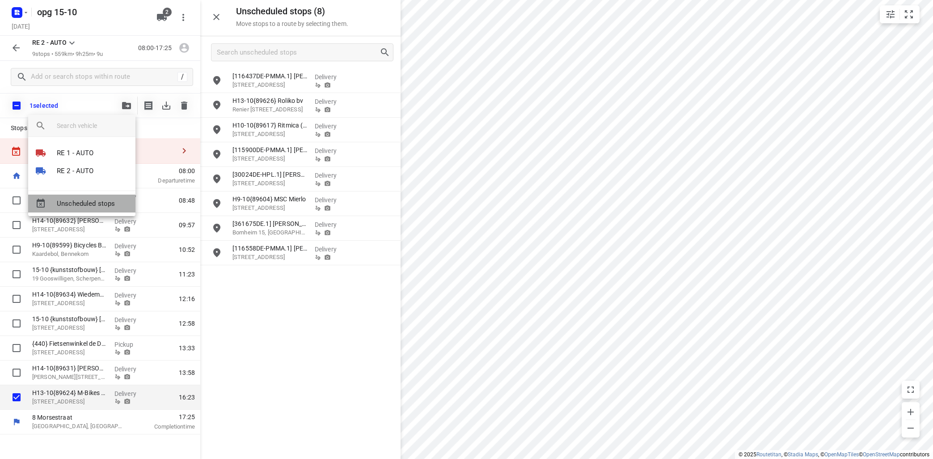
click at [97, 204] on span "Unscheduled stops" at bounding box center [93, 203] width 72 height 10
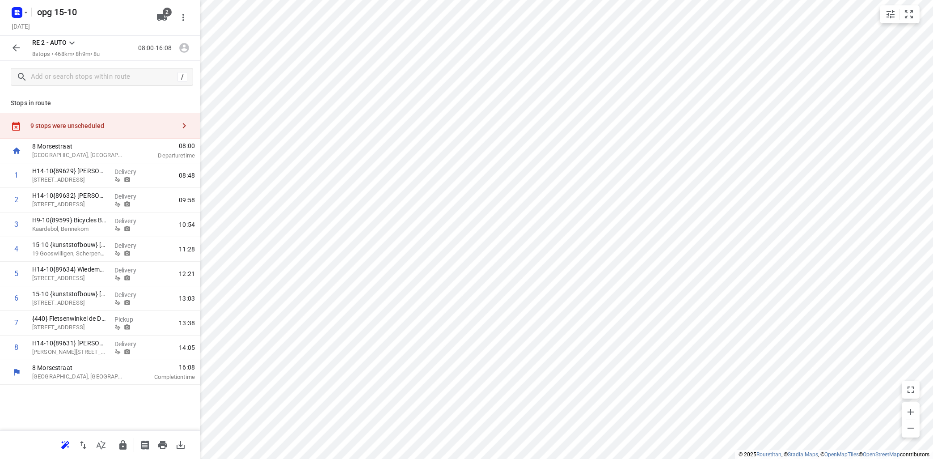
click at [71, 43] on icon at bounding box center [71, 43] width 5 height 3
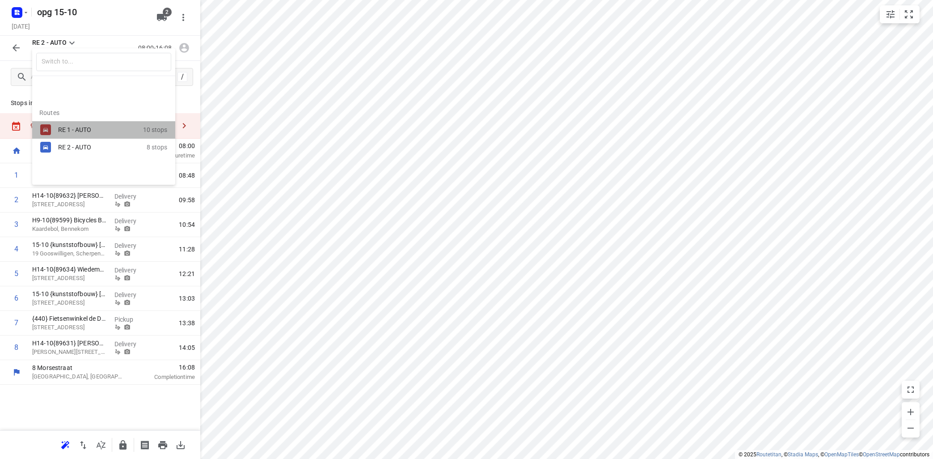
click at [81, 127] on div "RE 1 - AUTO" at bounding box center [96, 129] width 76 height 7
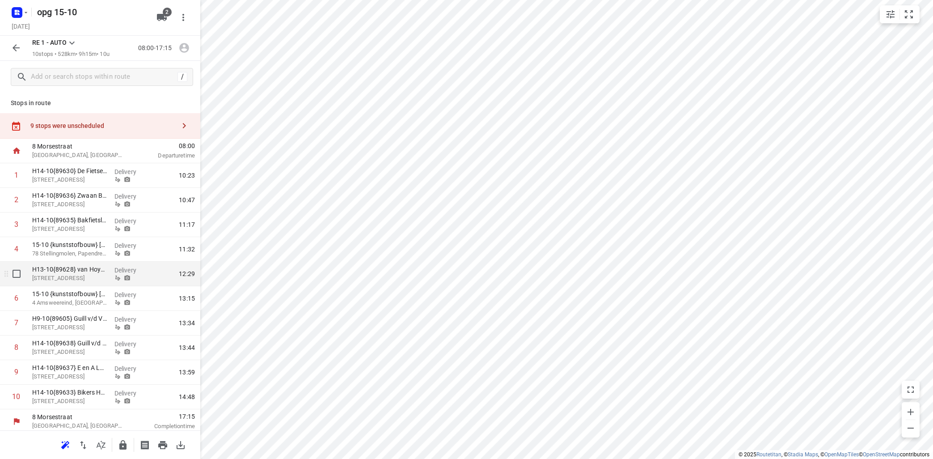
scroll to position [3, 0]
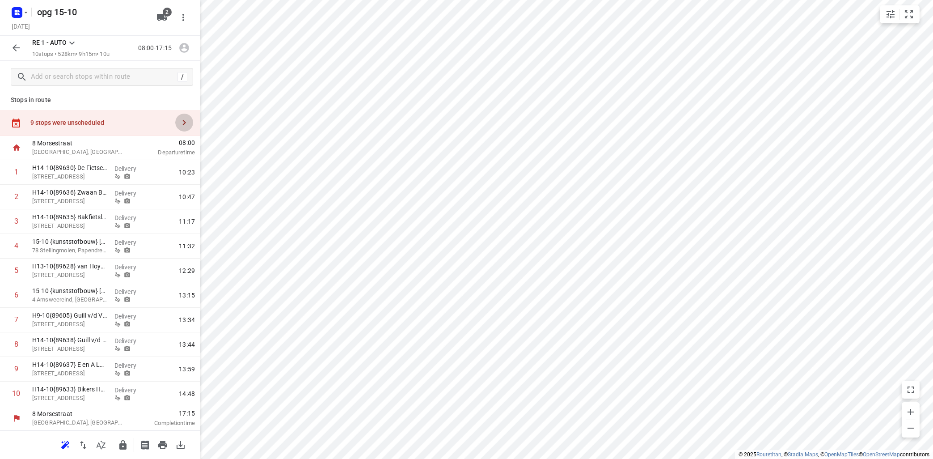
click at [188, 124] on icon "button" at bounding box center [184, 122] width 11 height 11
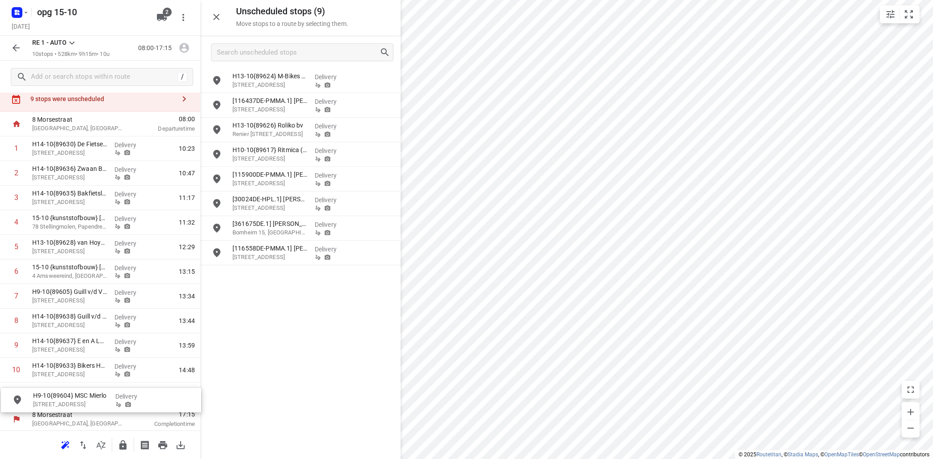
scroll to position [28, 0]
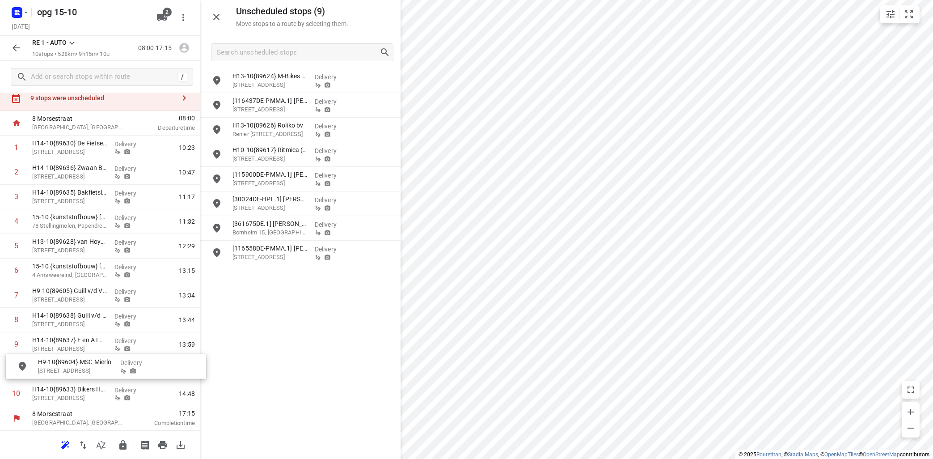
drag, startPoint x: 291, startPoint y: 228, endPoint x: 91, endPoint y: 365, distance: 242.6
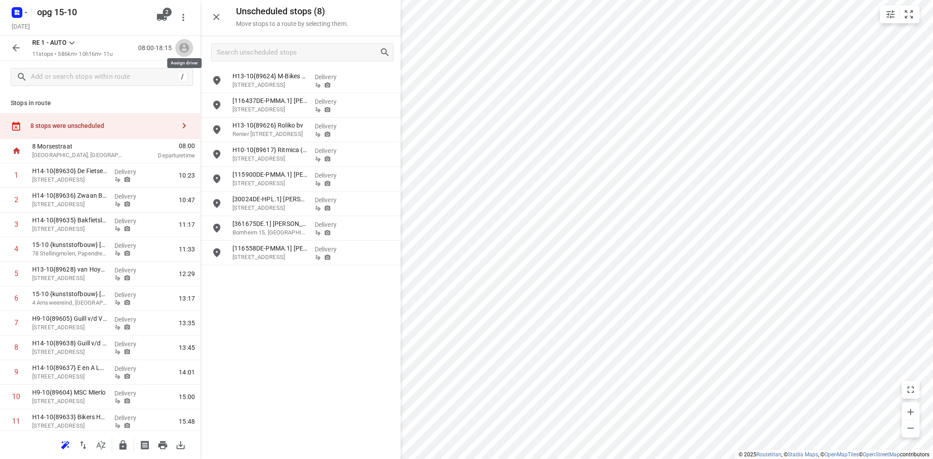
click at [184, 48] on icon "button" at bounding box center [184, 48] width 10 height 10
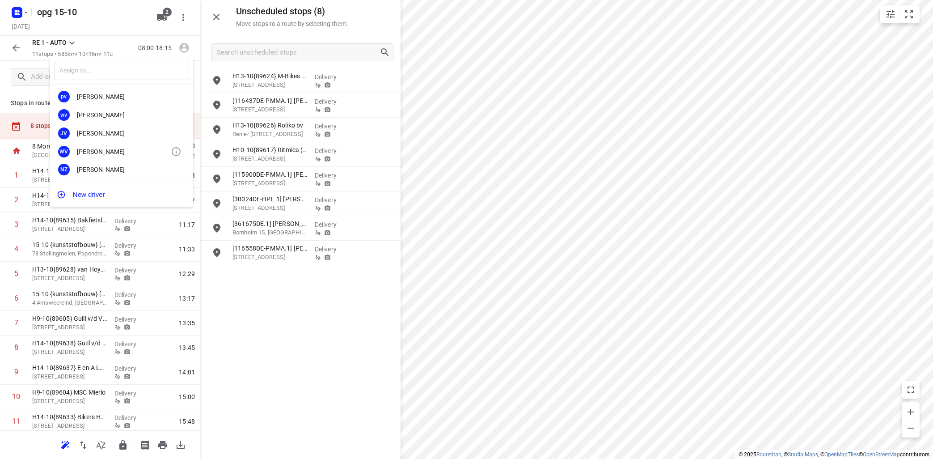
scroll to position [166, 0]
click at [112, 167] on div "[PERSON_NAME]" at bounding box center [124, 168] width 94 height 7
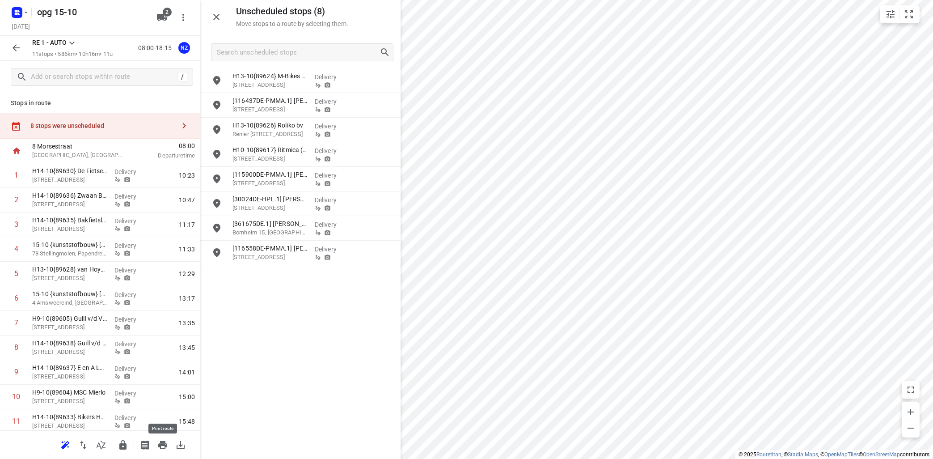
click at [161, 440] on icon "button" at bounding box center [162, 444] width 11 height 11
click at [71, 42] on icon at bounding box center [72, 43] width 11 height 11
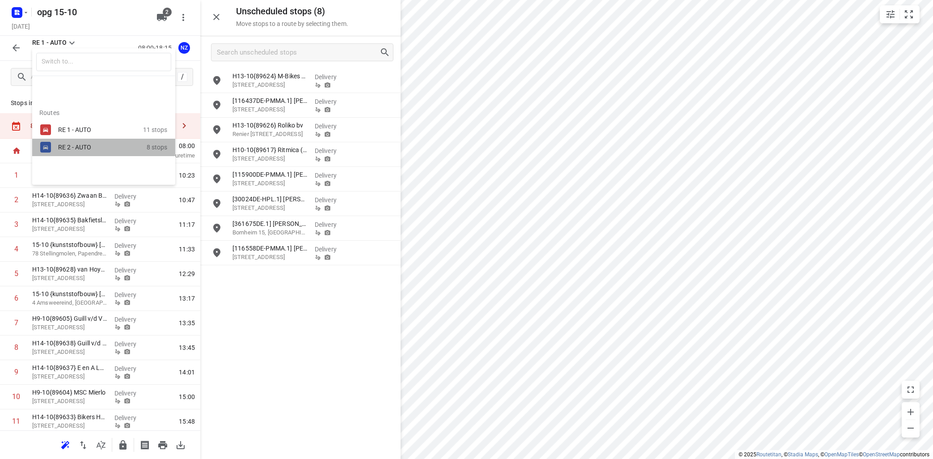
click at [64, 148] on div "RE 2 - AUTO" at bounding box center [96, 146] width 76 height 7
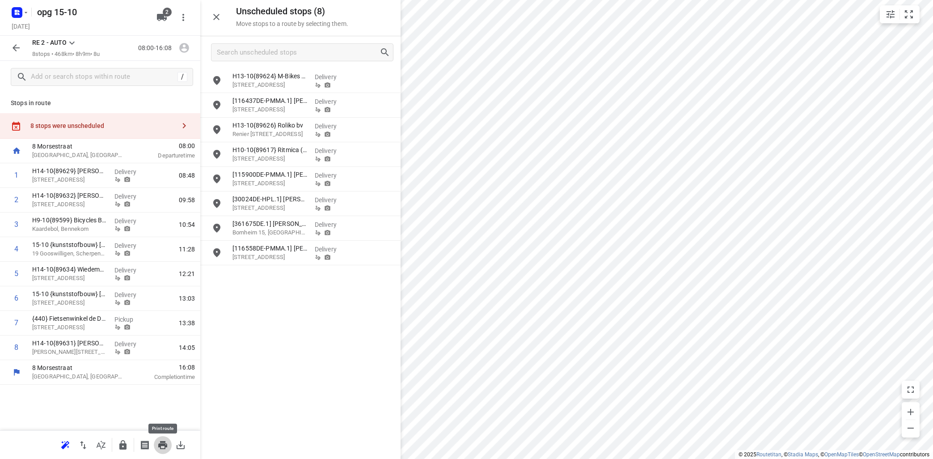
click at [164, 440] on icon "button" at bounding box center [162, 444] width 11 height 11
click at [184, 43] on icon "button" at bounding box center [184, 48] width 10 height 10
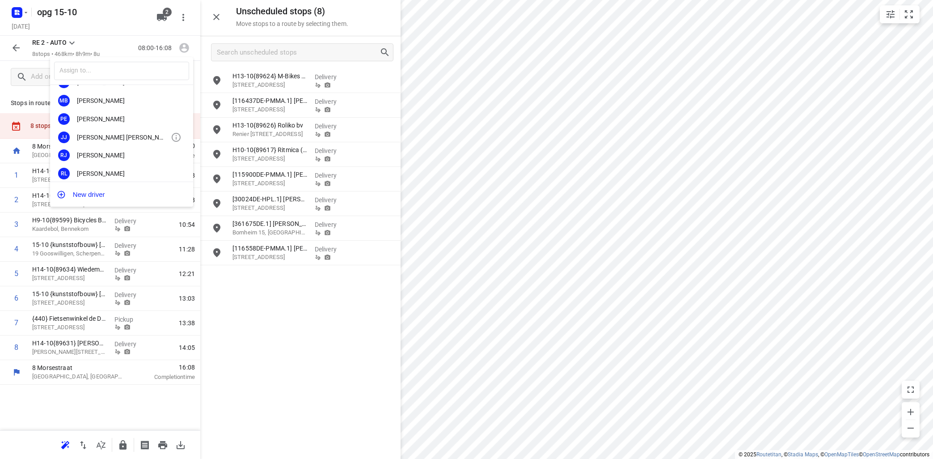
scroll to position [54, 0]
click at [87, 149] on div "RL [PERSON_NAME]" at bounding box center [121, 153] width 143 height 18
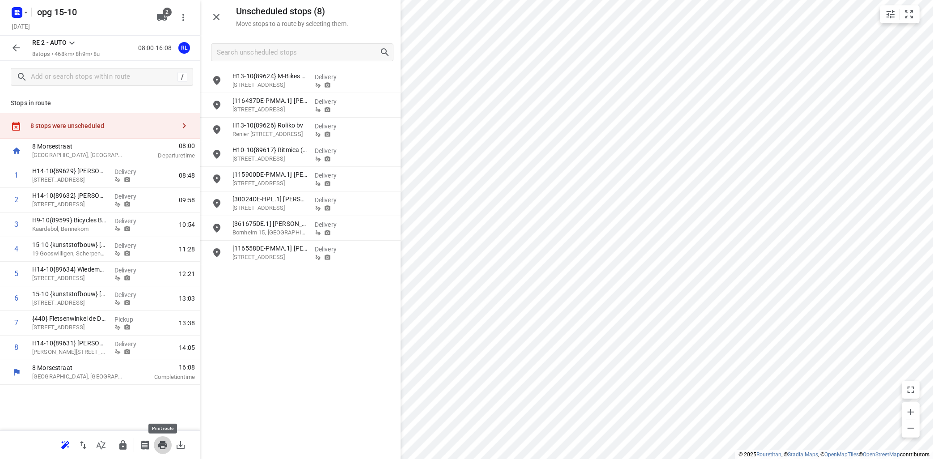
click at [163, 441] on icon "button" at bounding box center [162, 445] width 9 height 8
click at [16, 48] on icon "button" at bounding box center [16, 47] width 11 height 11
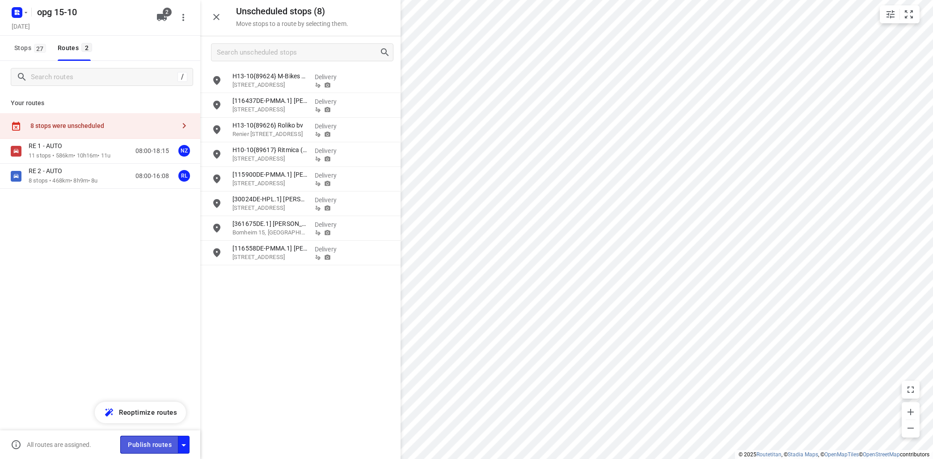
click at [164, 444] on span "Publish routes" at bounding box center [150, 444] width 44 height 11
